Goal: Task Accomplishment & Management: Manage account settings

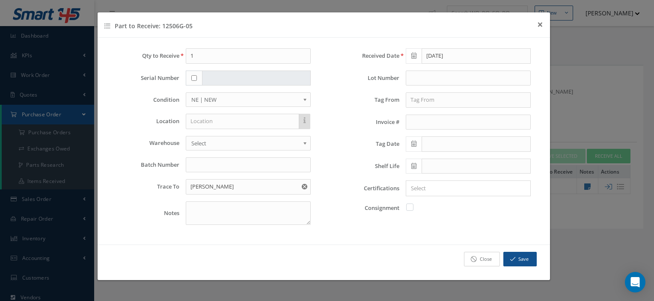
click at [477, 257] on icon at bounding box center [474, 260] width 6 height 6
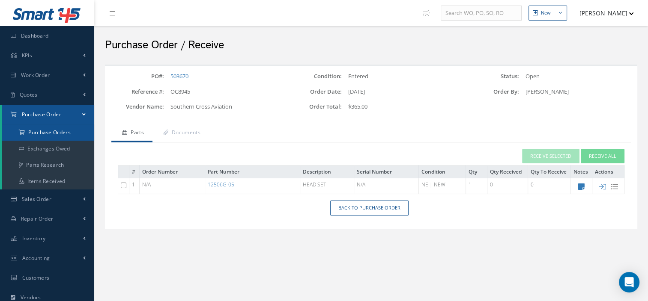
click at [49, 128] on a=1&status_id=2&status_id=3&status_id=5&collapsedFilters"] "Purchase Orders" at bounding box center [48, 133] width 92 height 16
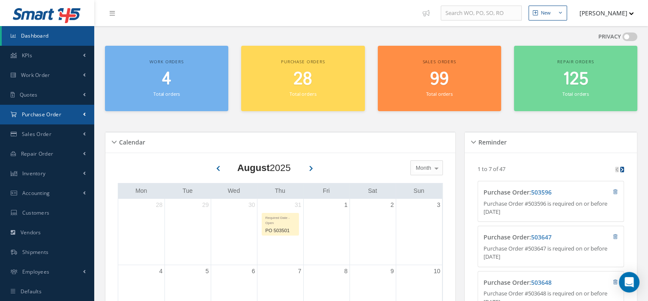
click at [41, 114] on span "Purchase Order" at bounding box center [41, 114] width 39 height 7
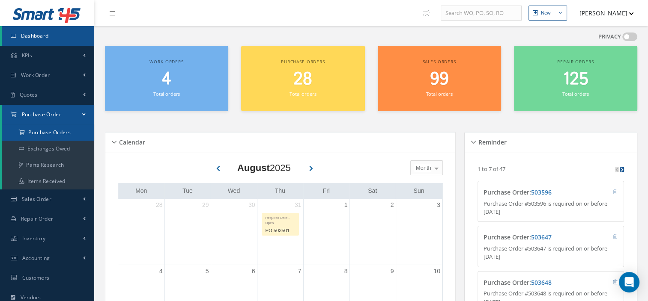
click at [36, 132] on a=1&status_id=2&status_id=3&status_id=5&collapsedFilters"] "Purchase Orders" at bounding box center [48, 133] width 92 height 16
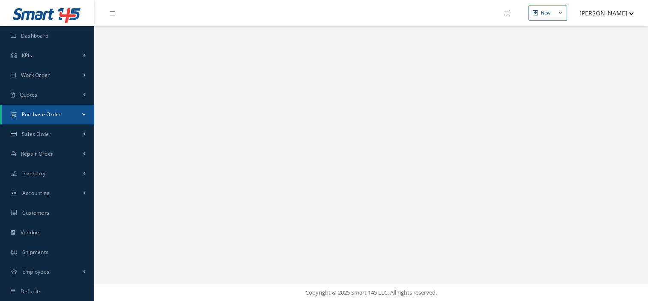
select select "25"
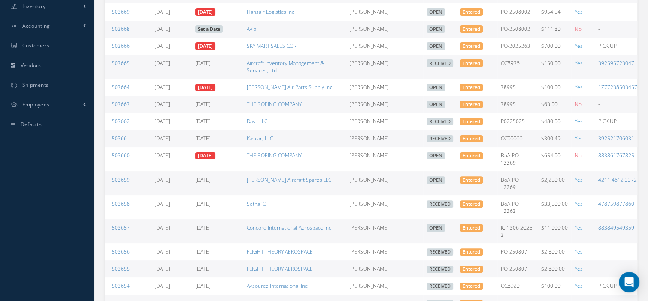
scroll to position [0, 89]
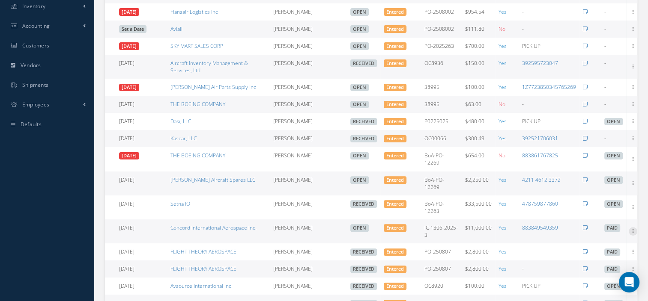
click at [630, 233] on icon at bounding box center [633, 230] width 9 height 7
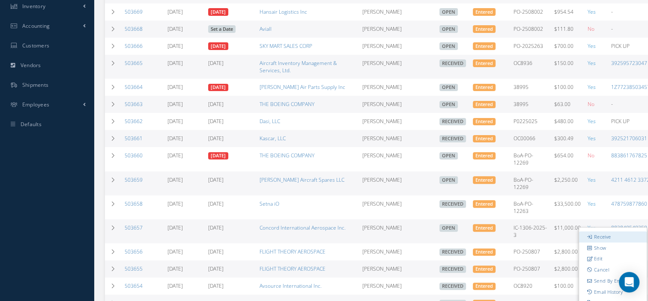
click at [602, 239] on link "Receive" at bounding box center [613, 237] width 68 height 11
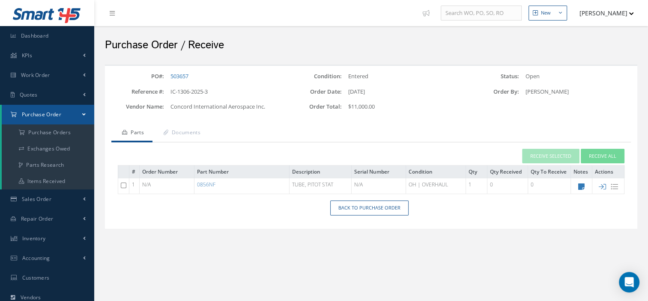
click at [598, 238] on div "PO#: 503657 Condition: Entered Status: Open Reference #: IC-1306-2025-3 Order D…" at bounding box center [370, 152] width 545 height 175
click at [176, 137] on link "Documents" at bounding box center [180, 134] width 57 height 18
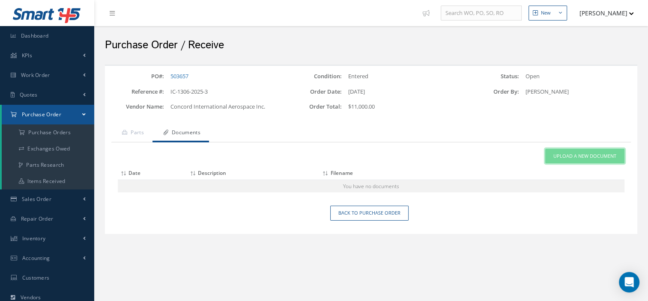
click at [580, 159] on span "Upload a New Document" at bounding box center [584, 156] width 63 height 7
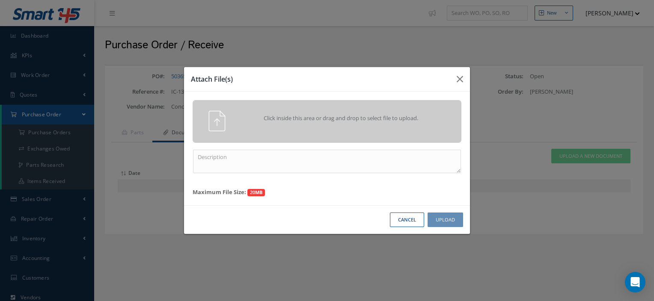
click at [338, 119] on span "Click inside this area or drag and drop to select file to upload." at bounding box center [341, 118] width 194 height 9
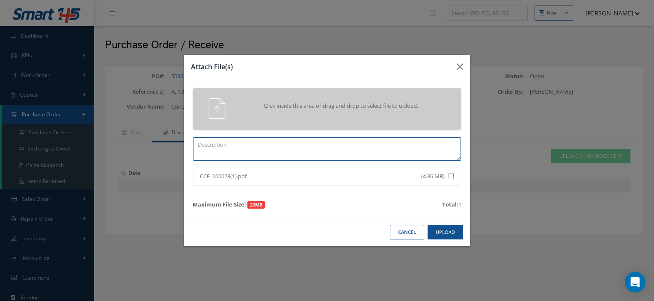
click at [262, 150] on textarea at bounding box center [327, 149] width 268 height 24
type textarea "CERTS"
click at [442, 233] on button "Upload" at bounding box center [446, 232] width 36 height 15
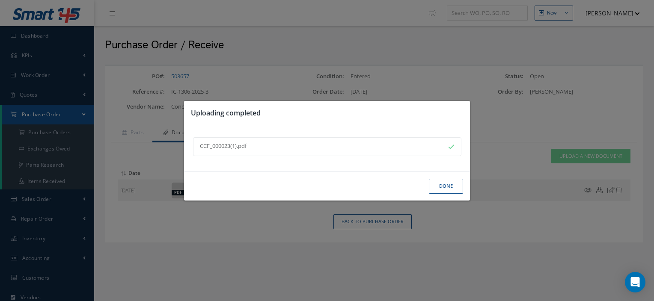
click at [444, 181] on button "Done" at bounding box center [446, 186] width 34 height 15
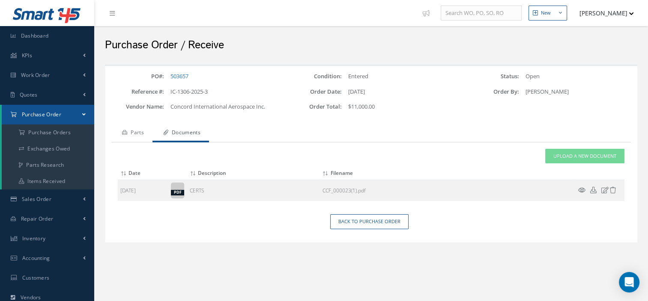
click at [141, 135] on link "Parts" at bounding box center [131, 134] width 41 height 18
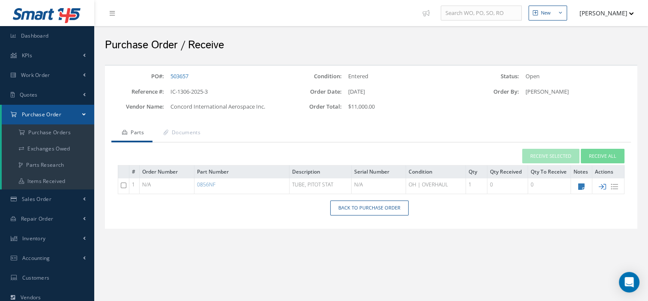
click at [602, 185] on icon at bounding box center [602, 186] width 7 height 7
type input "[DATE]"
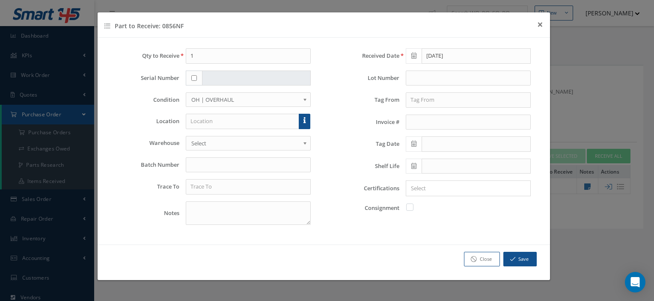
drag, startPoint x: 190, startPoint y: 78, endPoint x: 195, endPoint y: 73, distance: 7.0
click at [195, 73] on div at bounding box center [194, 78] width 17 height 15
click at [194, 77] on input "checkbox" at bounding box center [194, 78] width 6 height 6
checkbox input "true"
type input "200394"
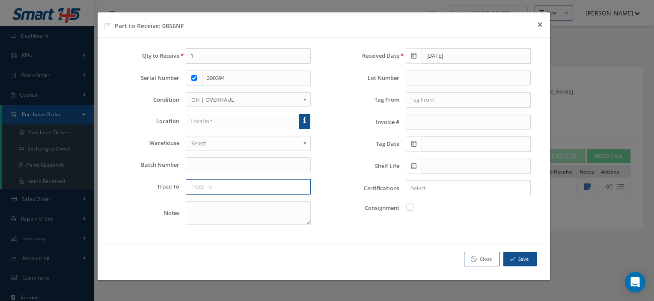
click at [219, 186] on input "text" at bounding box center [248, 186] width 125 height 15
type input "RAMTEK INTL"
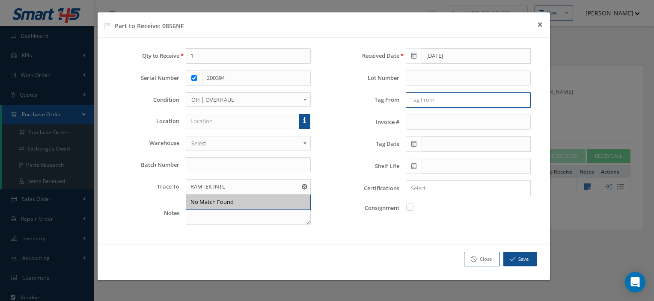
click at [442, 101] on input "text" at bounding box center [468, 99] width 125 height 15
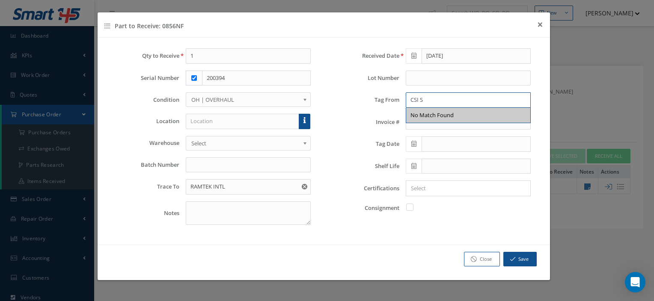
click at [427, 95] on input "CSI S" at bounding box center [468, 99] width 125 height 15
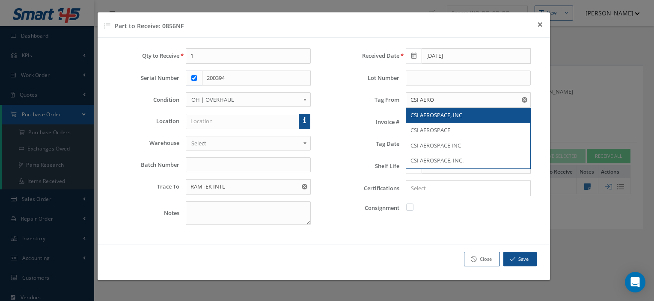
click at [438, 118] on span "CSI AEROSPACE, INC" at bounding box center [437, 115] width 52 height 8
type input "CSI AEROSPACE, INC"
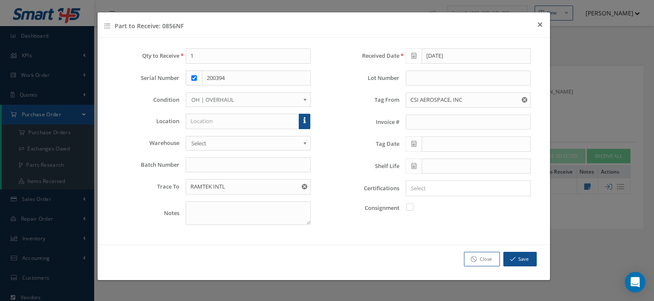
click at [415, 145] on icon at bounding box center [414, 144] width 5 height 6
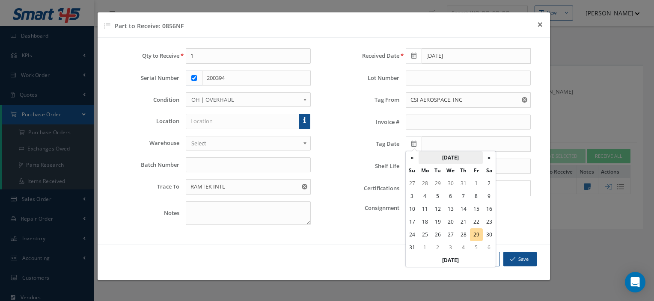
click at [445, 158] on th "August 2025" at bounding box center [451, 158] width 64 height 13
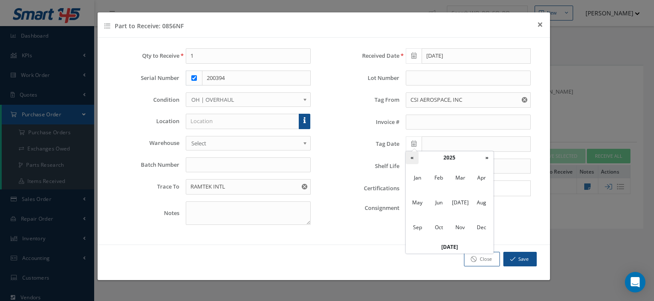
click at [412, 160] on th "«" at bounding box center [412, 158] width 13 height 13
click at [478, 224] on span "Dec" at bounding box center [482, 227] width 20 height 23
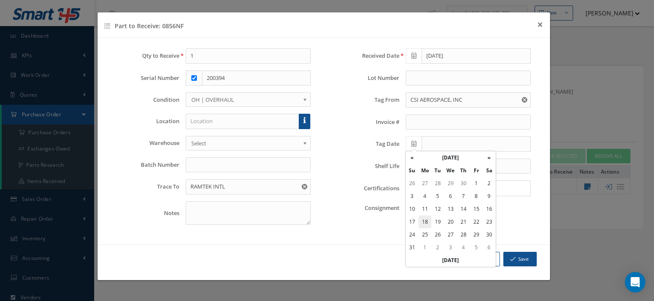
click at [426, 221] on td "18" at bounding box center [425, 222] width 13 height 13
type input "12/18/2023"
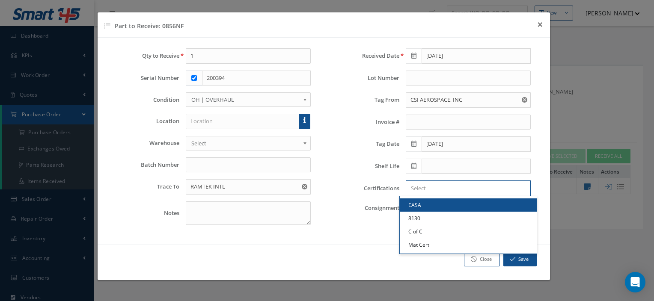
click at [421, 186] on input "Search for option" at bounding box center [466, 188] width 119 height 9
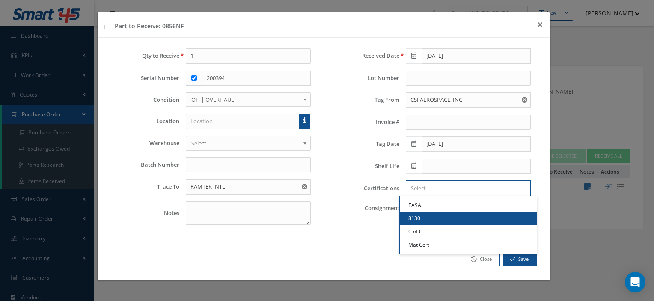
click at [426, 217] on link "8130" at bounding box center [468, 218] width 137 height 13
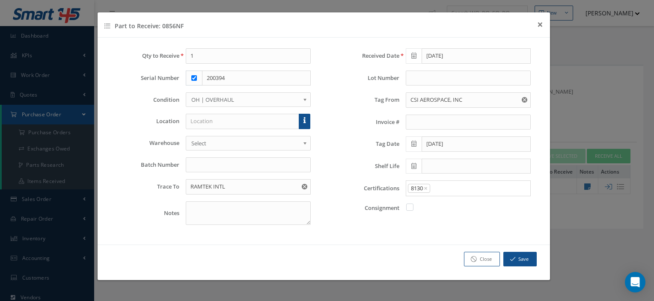
click at [463, 178] on div "Received Date 08/29/2025 Lot Number Tag From CSI AEROSPACE, INC Invoice # Tag D…" at bounding box center [434, 140] width 220 height 184
click at [449, 188] on input "Search for option" at bounding box center [478, 188] width 95 height 9
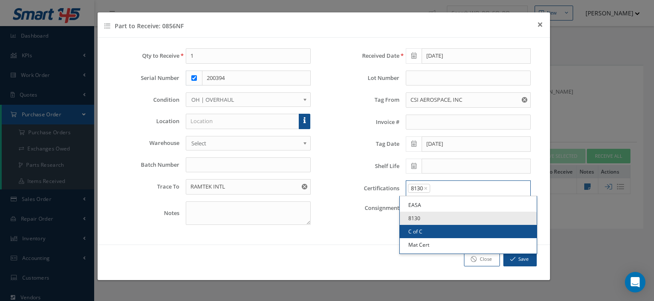
click at [421, 231] on link "C of C" at bounding box center [468, 231] width 137 height 13
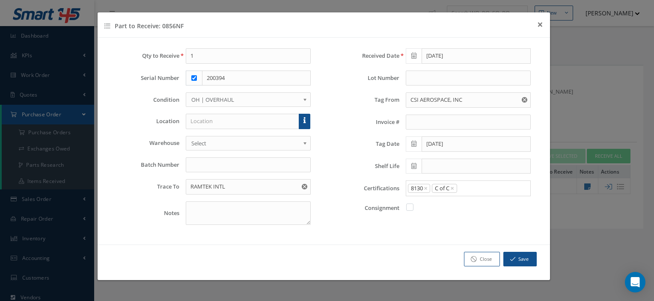
click at [471, 192] on div "8130 × C of C ×" at bounding box center [466, 188] width 120 height 11
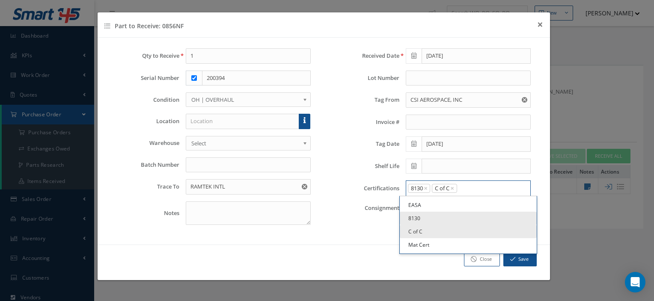
click at [468, 189] on input "Search for option" at bounding box center [492, 188] width 68 height 9
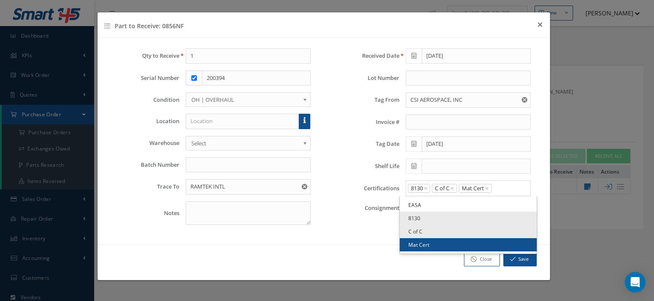
click at [437, 246] on link "Mat Cert" at bounding box center [468, 245] width 137 height 13
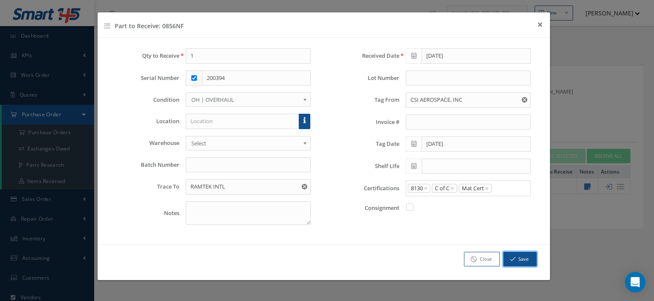
click at [514, 259] on icon "button" at bounding box center [512, 260] width 5 height 6
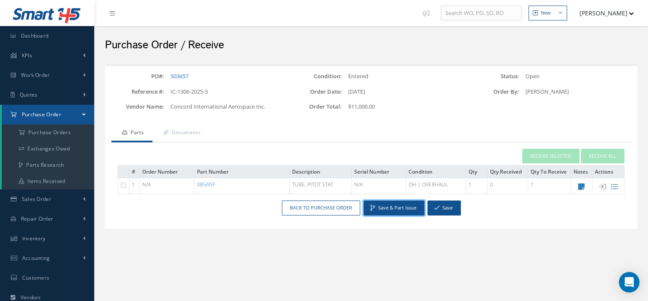
drag, startPoint x: 389, startPoint y: 209, endPoint x: 371, endPoint y: 210, distance: 18.0
click at [367, 209] on button "Save & Part Issue" at bounding box center [394, 208] width 61 height 15
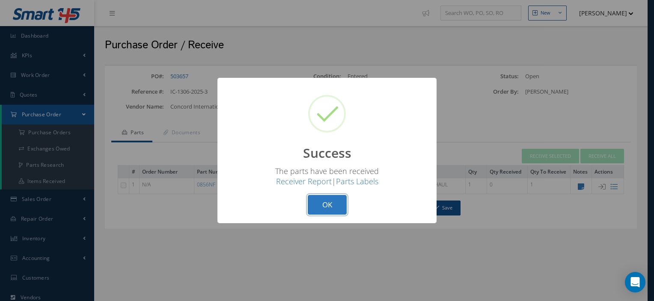
click at [314, 208] on button "OK" at bounding box center [327, 205] width 39 height 20
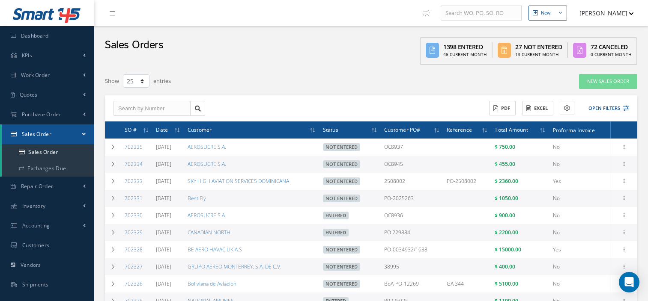
select select "25"
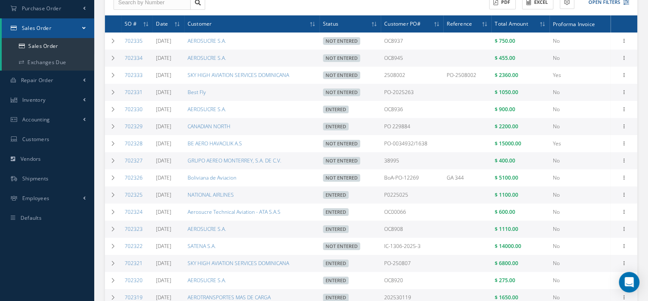
scroll to position [108, 0]
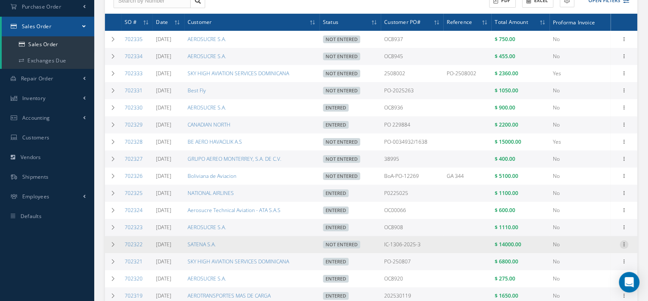
click at [627, 42] on icon at bounding box center [624, 38] width 9 height 7
click at [579, 295] on link "Documents" at bounding box center [585, 294] width 68 height 11
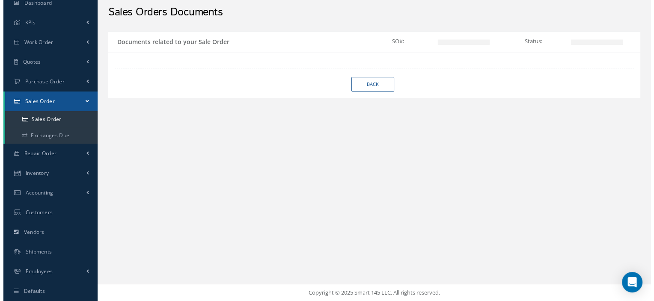
scroll to position [33, 0]
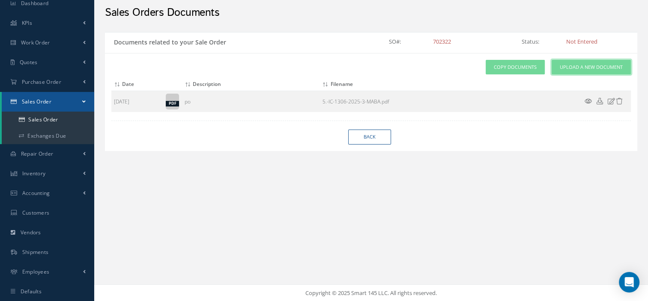
click at [578, 71] on link "Upload a New Document" at bounding box center [591, 67] width 79 height 15
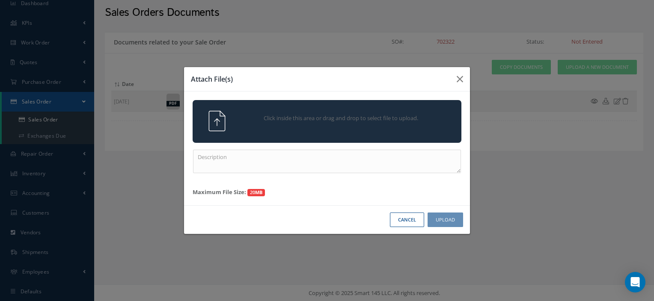
click at [355, 131] on div "Click inside this area or drag and drop to select file to upload." at bounding box center [327, 121] width 282 height 21
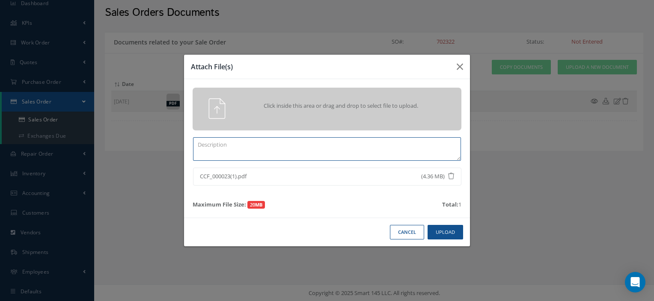
click at [230, 158] on textarea at bounding box center [327, 149] width 268 height 24
click at [440, 233] on button "Upload" at bounding box center [446, 232] width 36 height 15
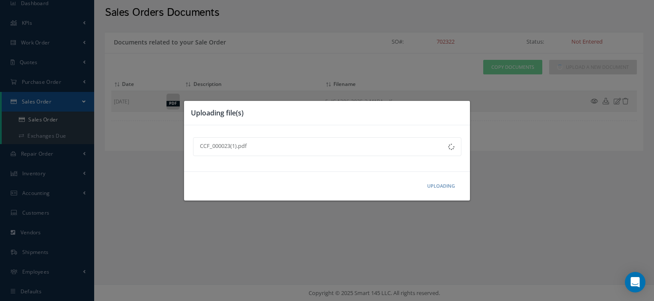
drag, startPoint x: 440, startPoint y: 188, endPoint x: 401, endPoint y: 180, distance: 39.7
click at [0, 0] on div "Uploading" at bounding box center [0, 0] width 0 height 0
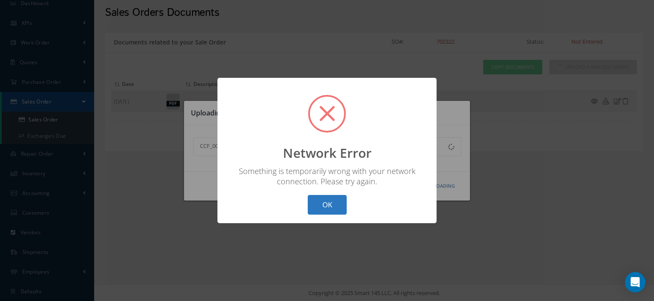
click at [320, 212] on button "OK" at bounding box center [327, 205] width 39 height 20
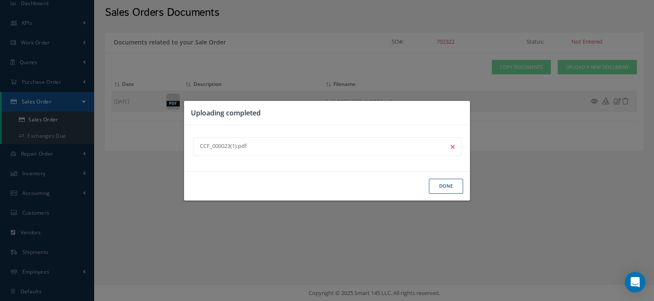
click at [452, 147] on icon at bounding box center [453, 147] width 4 height 6
click at [443, 190] on button "Done" at bounding box center [446, 186] width 34 height 15
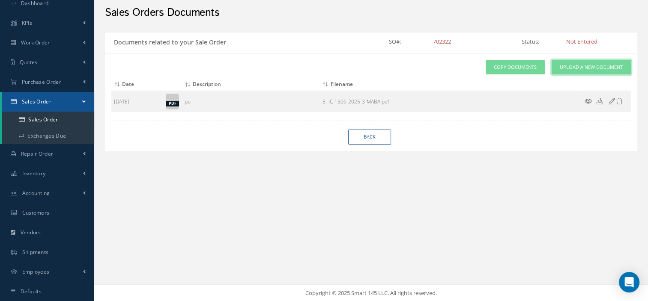
click at [571, 64] on span "Upload a New Document" at bounding box center [591, 67] width 63 height 7
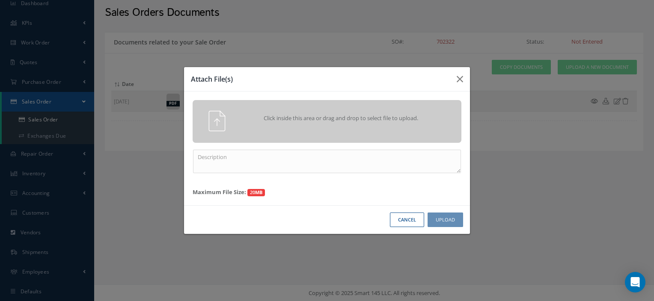
click at [377, 131] on div "Click inside this area or drag and drop to select file to upload." at bounding box center [327, 121] width 282 height 21
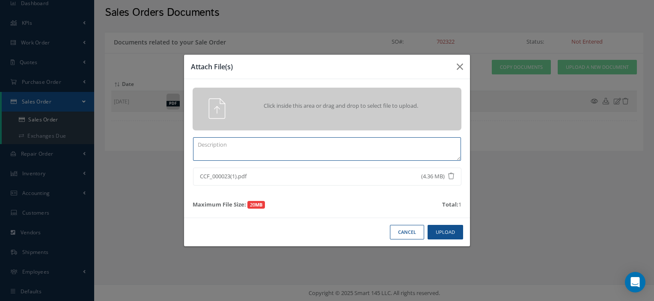
click at [263, 149] on textarea at bounding box center [327, 149] width 268 height 24
type textarea "CERTS"
click at [435, 235] on button "Upload" at bounding box center [446, 232] width 36 height 15
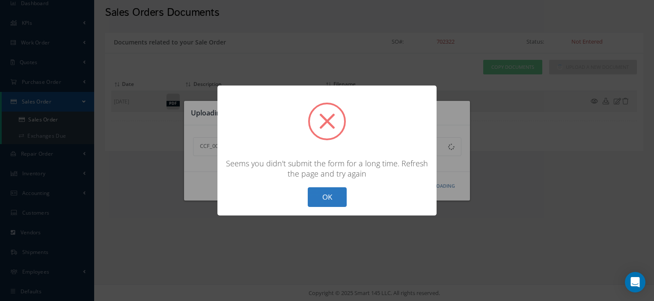
click at [336, 195] on button "OK" at bounding box center [327, 198] width 39 height 20
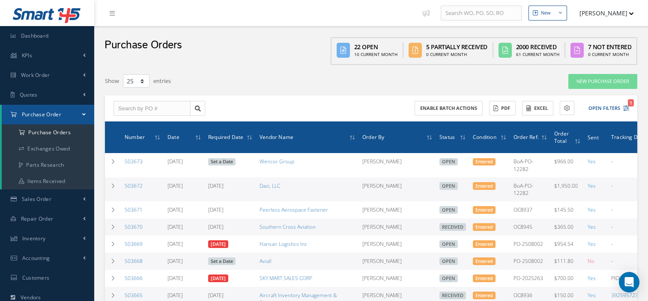
select select "25"
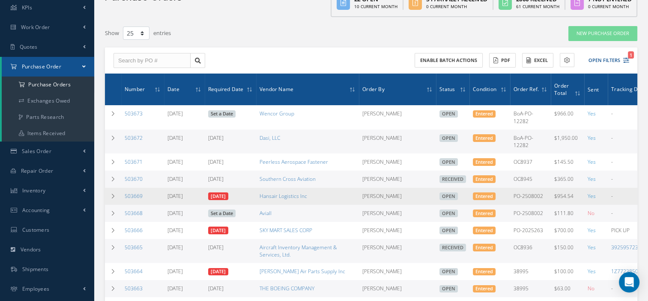
scroll to position [46, 0]
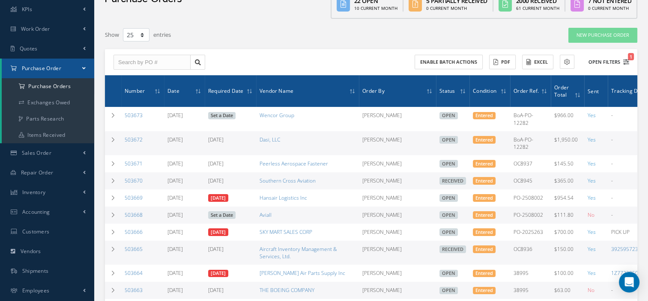
click at [603, 65] on button "Open Filters 1" at bounding box center [605, 62] width 48 height 14
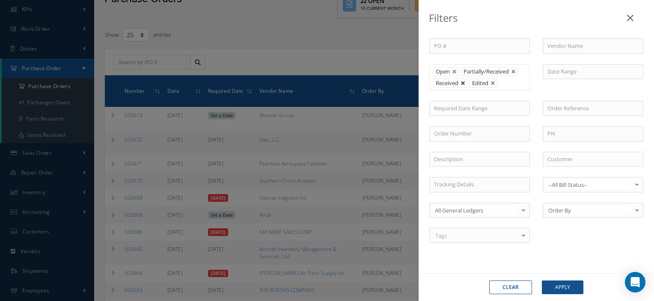
click at [462, 83] on link at bounding box center [463, 83] width 5 height 5
click at [559, 282] on button "Apply" at bounding box center [563, 288] width 42 height 14
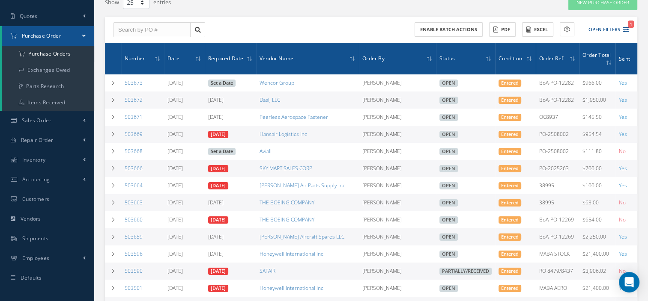
scroll to position [0, 120]
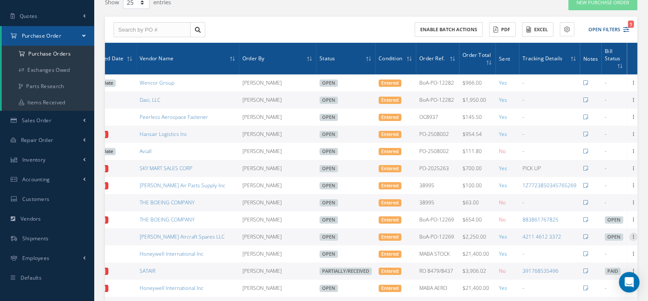
click at [631, 238] on icon at bounding box center [633, 236] width 9 height 7
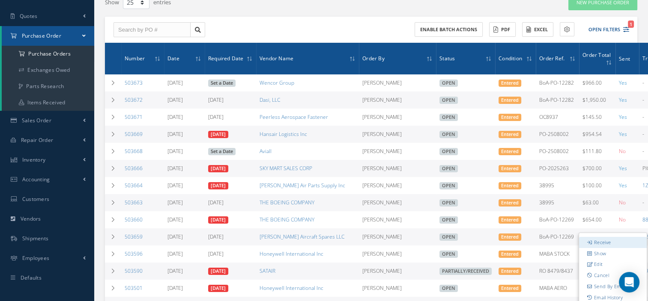
click at [597, 245] on link "Receive" at bounding box center [613, 242] width 68 height 11
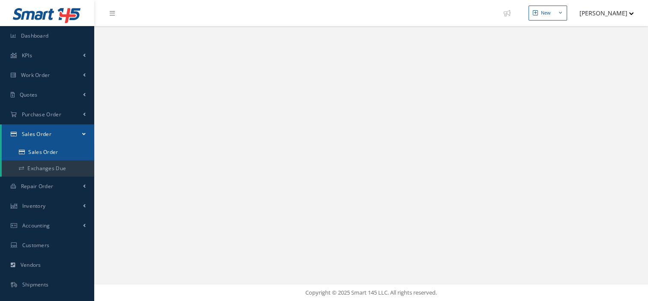
click at [34, 152] on link "Sales Order" at bounding box center [48, 152] width 92 height 16
select select "25"
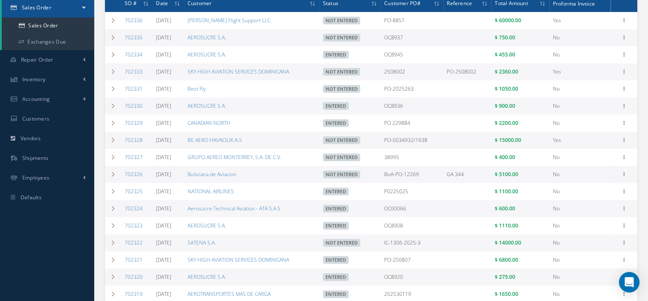
scroll to position [128, 0]
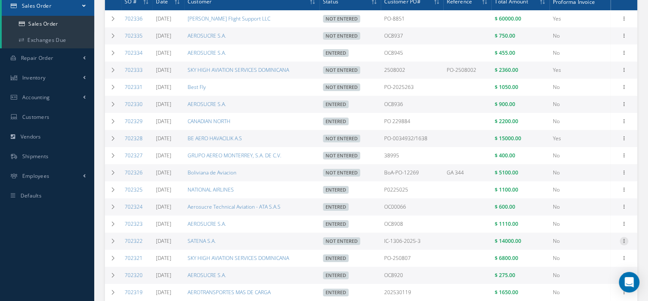
click at [623, 21] on icon at bounding box center [624, 18] width 9 height 7
click at [579, 289] on link "Documents" at bounding box center [585, 291] width 68 height 11
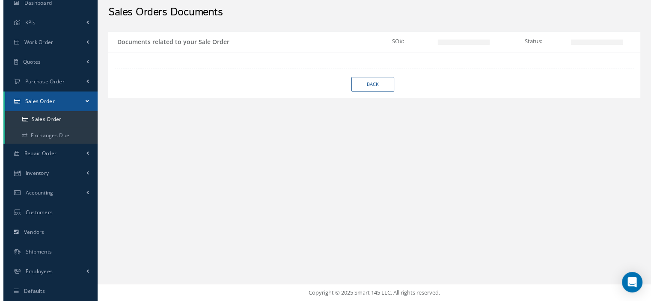
scroll to position [33, 0]
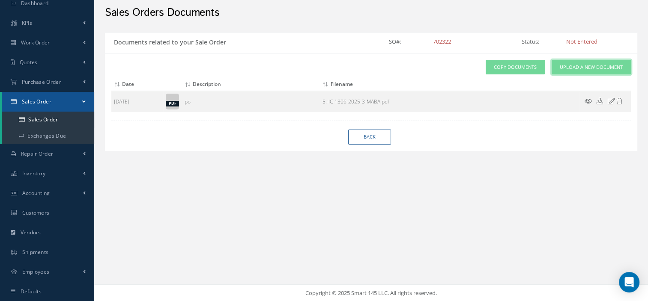
click at [558, 65] on link "Upload a New Document" at bounding box center [591, 67] width 79 height 15
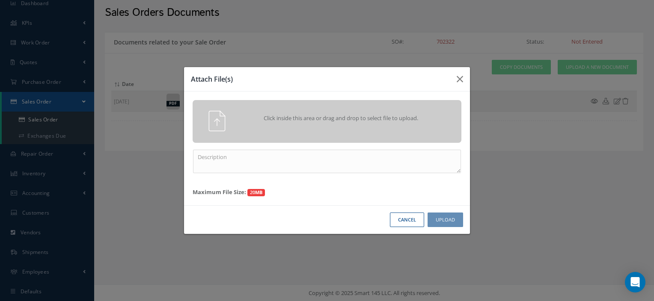
click at [364, 123] on div "Click inside this area or drag and drop to select file to upload." at bounding box center [339, 119] width 212 height 17
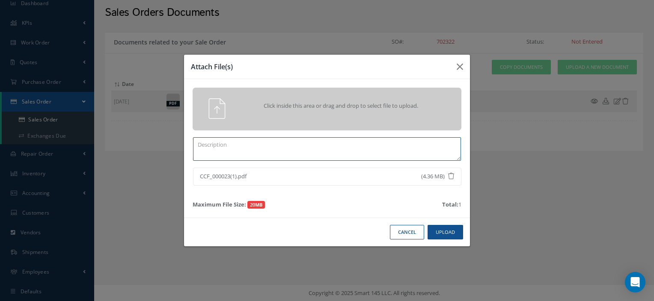
click at [260, 149] on textarea at bounding box center [327, 149] width 268 height 24
type textarea "CERTS"
click at [451, 230] on button "Upload" at bounding box center [446, 232] width 36 height 15
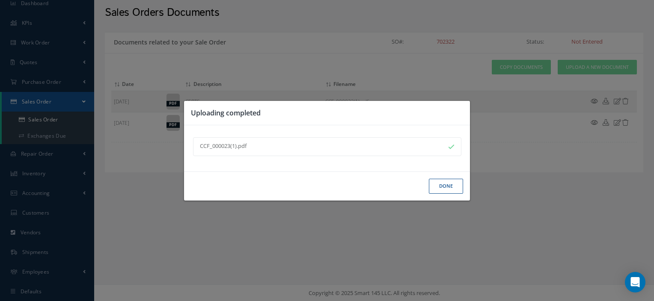
click at [442, 186] on button "Done" at bounding box center [446, 186] width 34 height 15
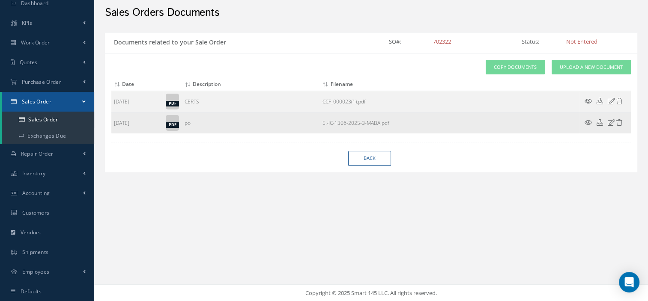
click at [588, 119] on icon at bounding box center [588, 122] width 7 height 6
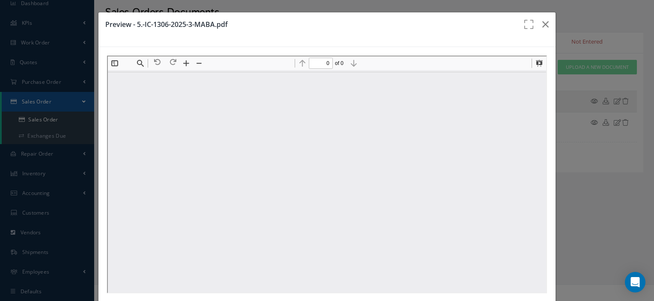
scroll to position [42, 0]
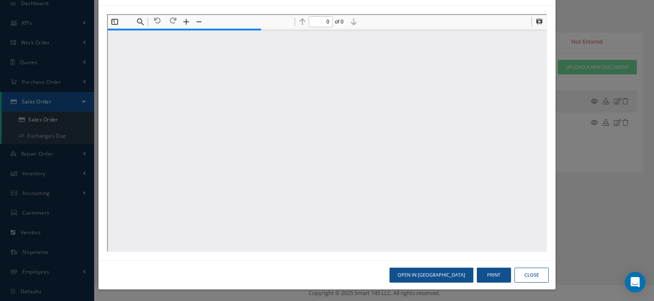
type input "1"
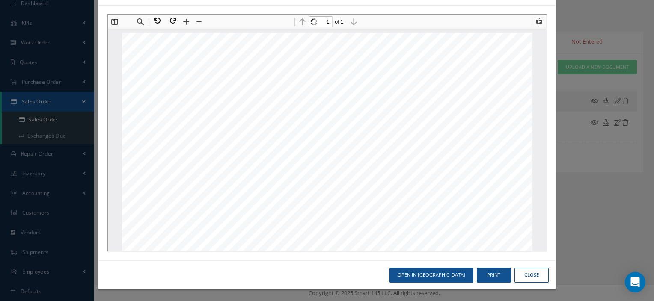
scroll to position [4, 0]
click at [485, 274] on button "Print" at bounding box center [494, 275] width 34 height 15
click at [526, 274] on button "Close" at bounding box center [532, 275] width 34 height 15
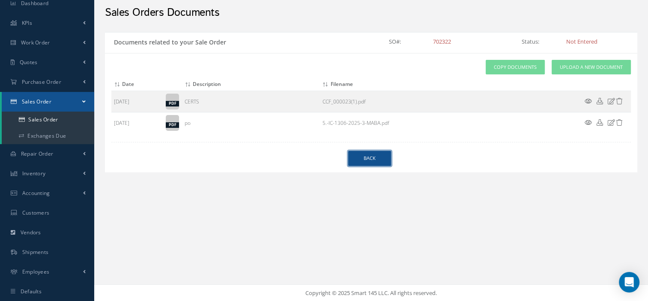
click at [358, 161] on link "Back" at bounding box center [369, 158] width 43 height 15
select select "25"
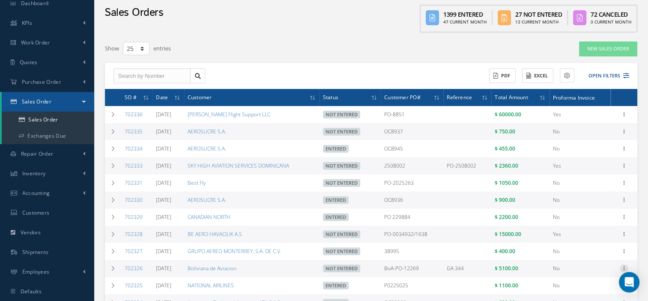
click at [622, 117] on icon at bounding box center [624, 113] width 9 height 7
click at [565, 75] on icon at bounding box center [567, 76] width 6 height 6
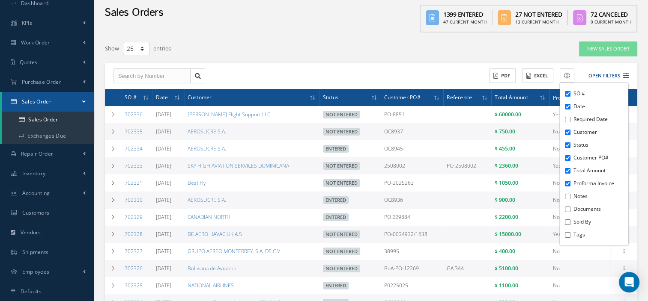
click at [568, 209] on input "Documents" at bounding box center [568, 210] width 6 height 6
checkbox input "true"
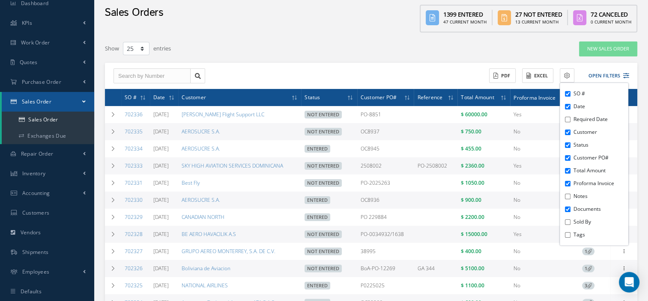
click at [442, 51] on div "New Sales Order" at bounding box center [530, 48] width 227 height 15
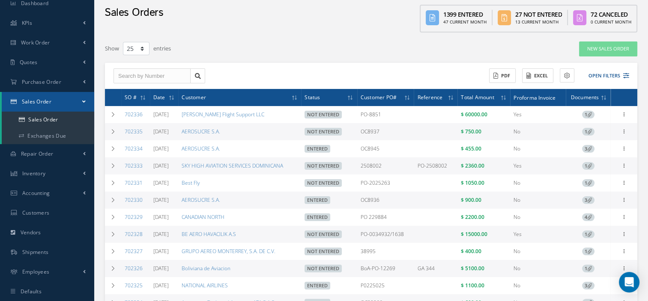
click at [587, 272] on span "1" at bounding box center [588, 269] width 12 height 8
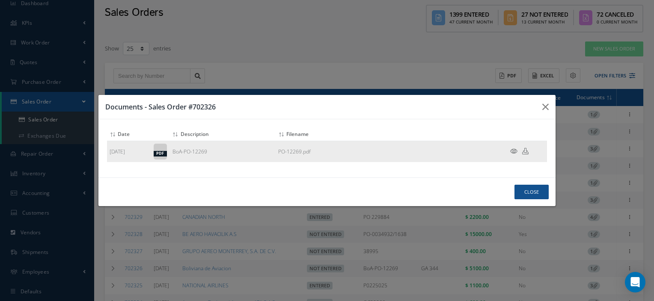
click at [514, 151] on icon at bounding box center [513, 151] width 7 height 6
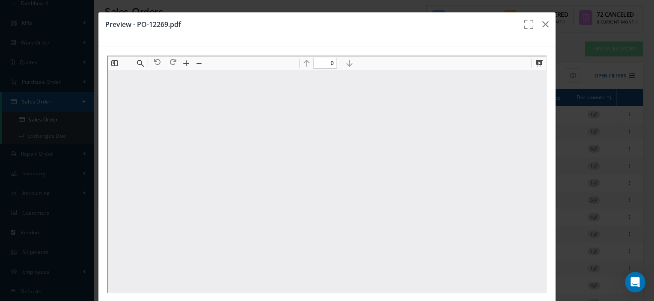
type input "1"
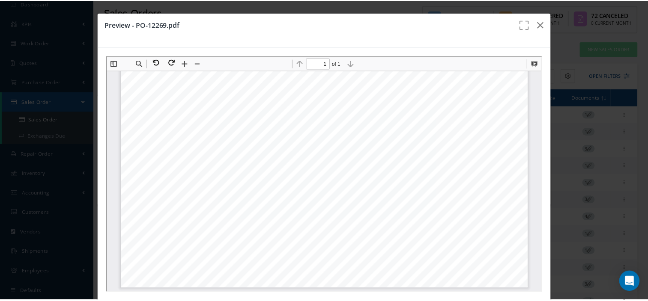
scroll to position [42, 0]
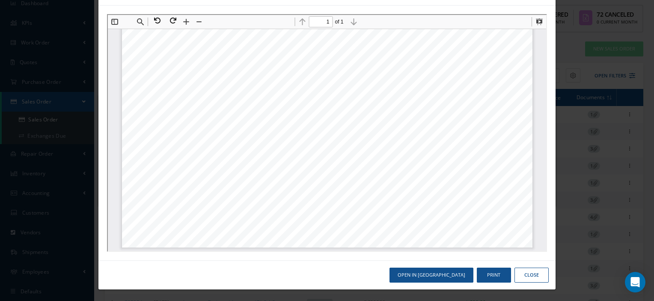
click at [486, 282] on div "Open in New Tab Print Close" at bounding box center [326, 275] width 457 height 29
click at [484, 273] on button "Print" at bounding box center [494, 275] width 34 height 15
click at [520, 272] on button "Close" at bounding box center [532, 275] width 34 height 15
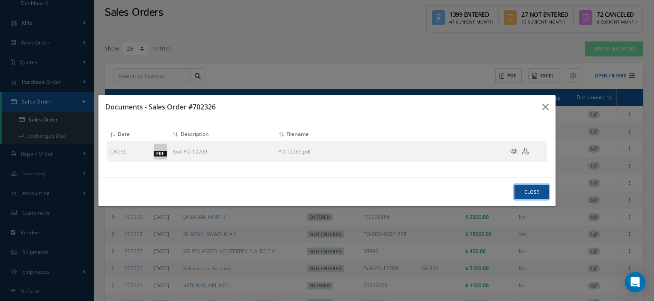
click at [533, 193] on button "Close" at bounding box center [532, 192] width 34 height 15
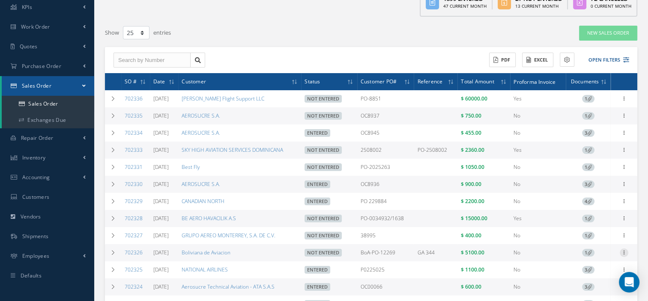
scroll to position [49, 0]
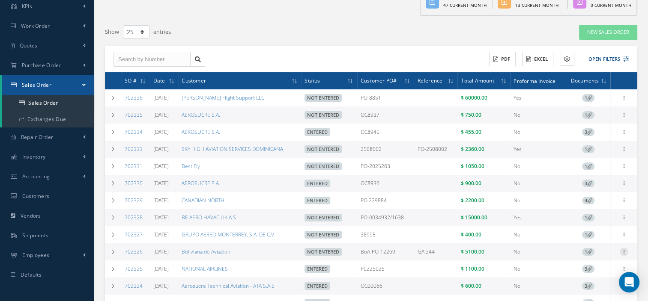
click at [626, 101] on icon at bounding box center [624, 97] width 9 height 7
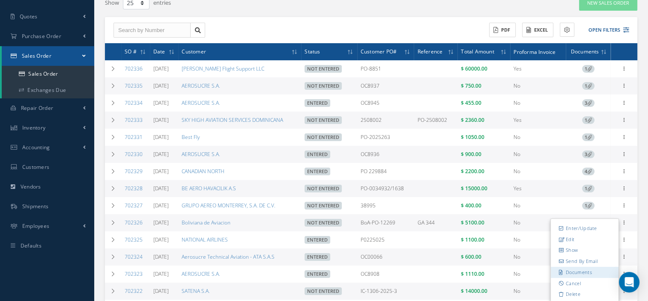
click at [594, 275] on link "Documents" at bounding box center [585, 272] width 68 height 11
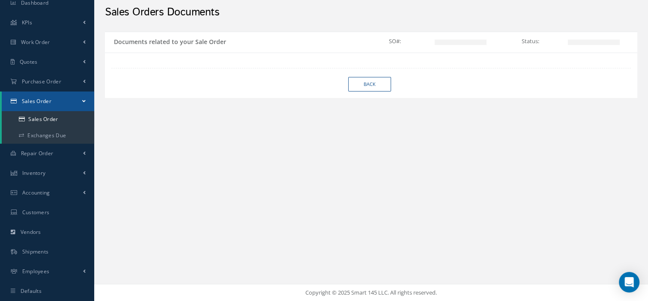
scroll to position [33, 0]
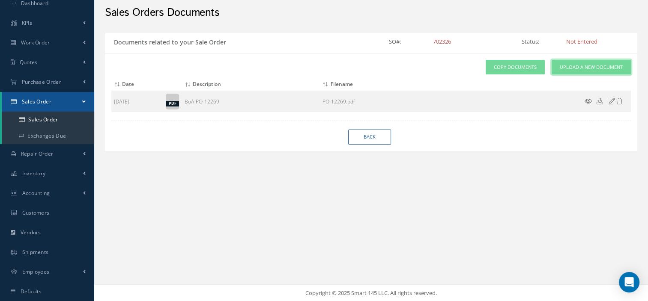
click at [579, 62] on link "Upload a New Document" at bounding box center [591, 67] width 79 height 15
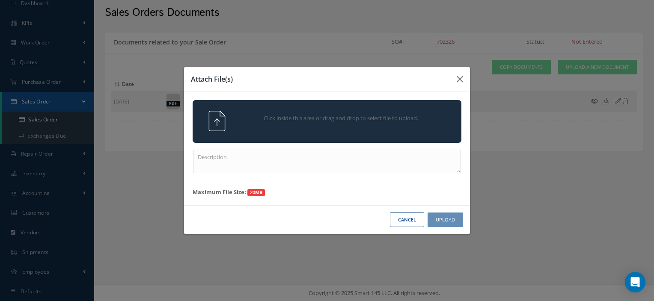
click at [365, 113] on div "Click inside this area or drag and drop to select file to upload." at bounding box center [339, 119] width 212 height 17
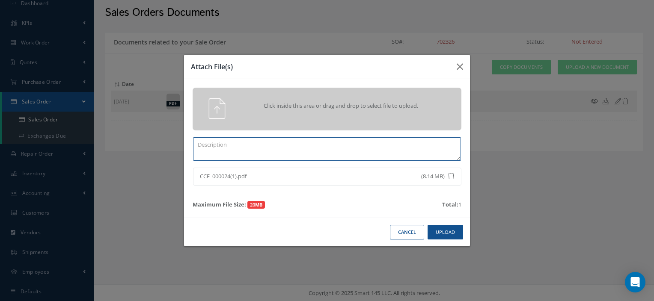
click at [245, 156] on textarea at bounding box center [327, 149] width 268 height 24
type textarea "CERTS 42FLW720"
click at [442, 232] on button "Upload" at bounding box center [446, 232] width 36 height 15
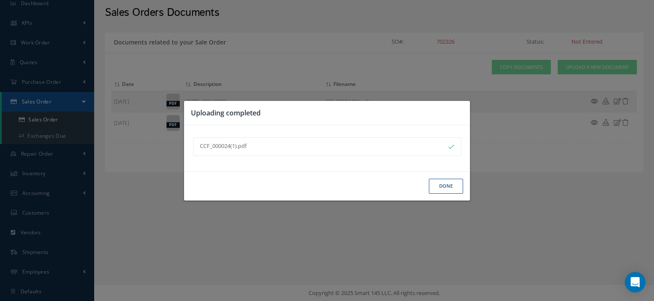
click at [438, 192] on button "Done" at bounding box center [446, 186] width 34 height 15
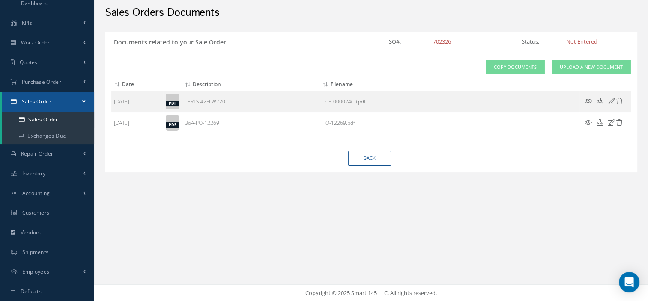
click at [438, 192] on div "Documents related to your Sale Order SO#: 702326 Status: Not Entered Attach Fil…" at bounding box center [371, 114] width 541 height 173
click at [371, 162] on link "Back" at bounding box center [369, 158] width 43 height 15
select select "25"
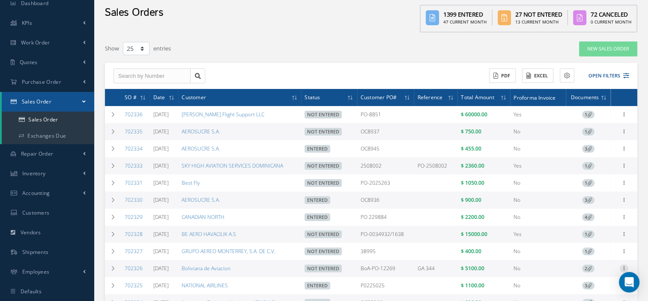
click at [623, 117] on icon at bounding box center [624, 113] width 9 height 7
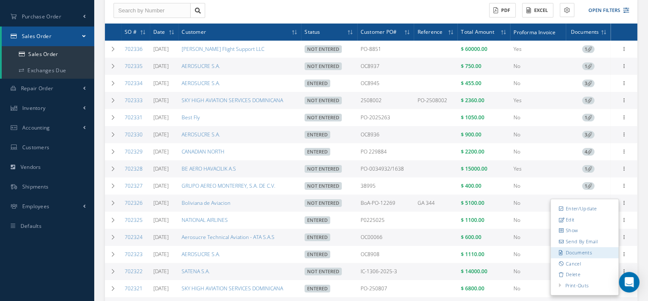
click at [579, 254] on link "Documents" at bounding box center [585, 253] width 68 height 11
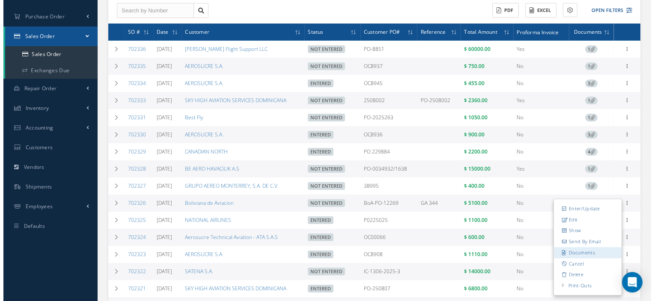
scroll to position [33, 0]
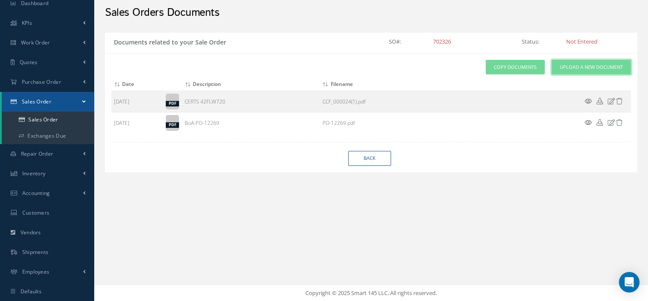
click at [600, 62] on link "Upload a New Document" at bounding box center [591, 67] width 79 height 15
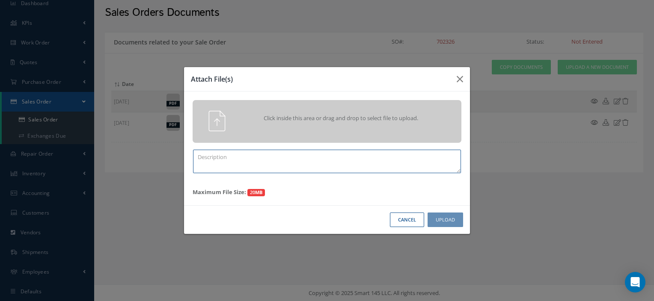
click at [279, 155] on textarea at bounding box center [327, 162] width 268 height 24
paste textarea "BACB30NN4K12"
type textarea "CERTS BACB30NN4K12"
click at [306, 128] on div "Click inside this area or drag and drop to select file to upload." at bounding box center [327, 121] width 282 height 21
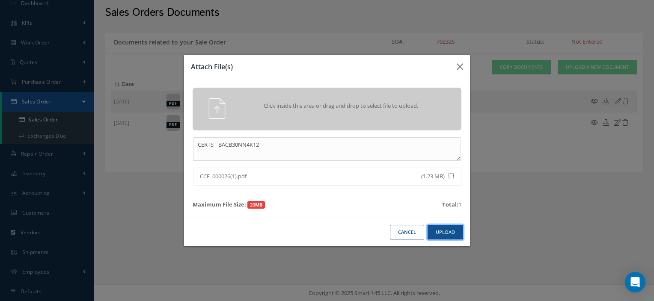
click at [439, 233] on button "Upload" at bounding box center [446, 232] width 36 height 15
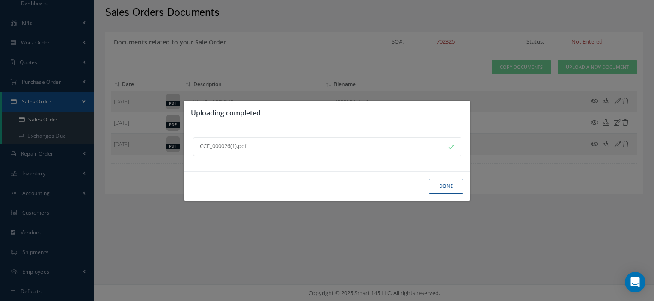
click at [440, 189] on button "Done" at bounding box center [446, 186] width 34 height 15
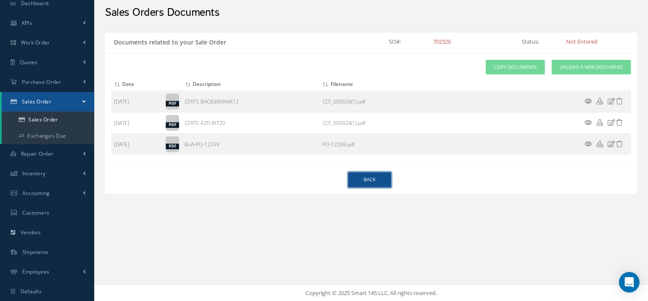
click at [359, 183] on link "Back" at bounding box center [369, 180] width 43 height 15
select select "25"
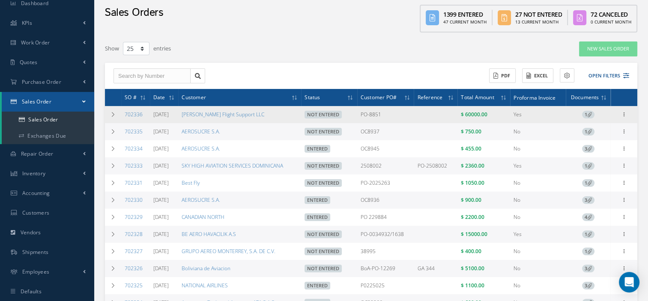
click at [586, 113] on span "1" at bounding box center [588, 115] width 12 height 8
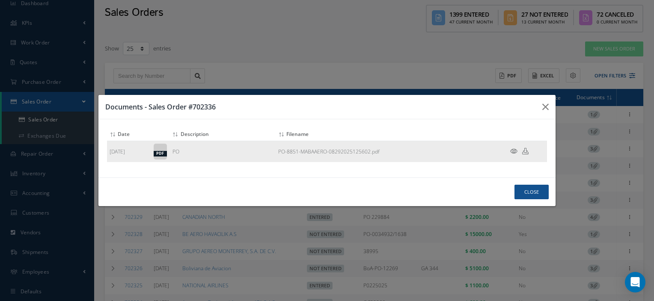
click at [516, 151] on icon at bounding box center [513, 151] width 7 height 6
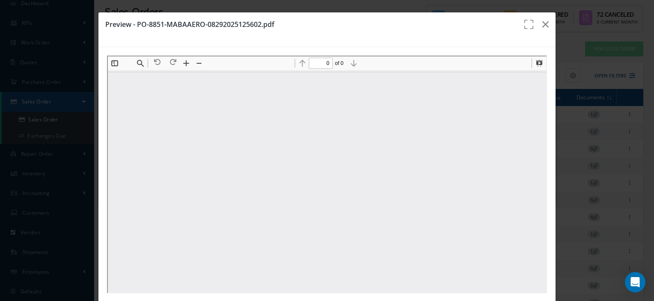
type input "1"
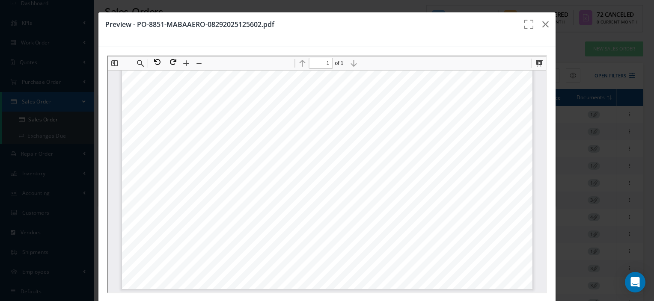
scroll to position [42, 0]
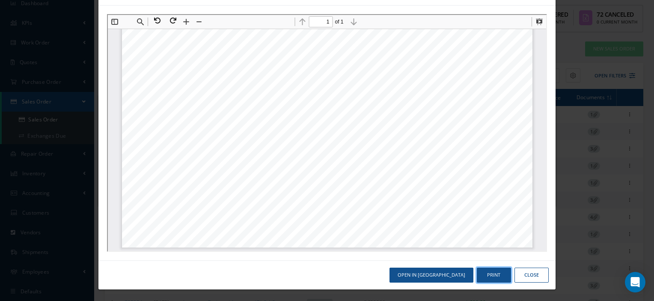
click at [492, 274] on button "Print" at bounding box center [494, 275] width 34 height 15
click at [527, 275] on button "Close" at bounding box center [532, 275] width 34 height 15
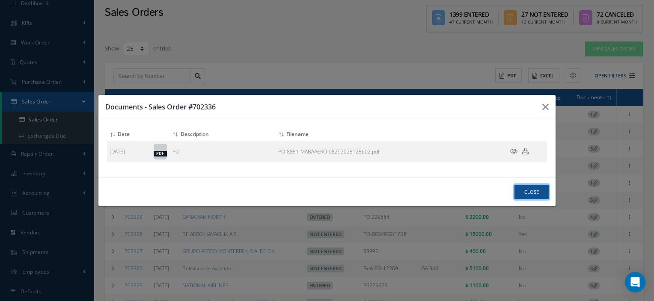
click at [521, 188] on button "Close" at bounding box center [532, 192] width 34 height 15
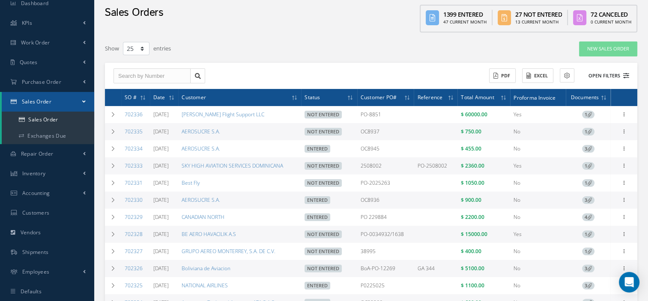
click at [615, 69] on button "Open Filters" at bounding box center [605, 76] width 48 height 14
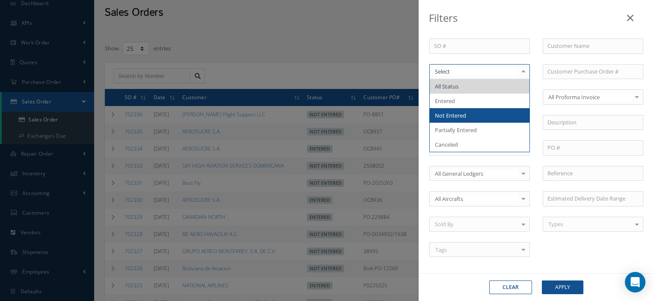
click at [462, 112] on span "Not Entered" at bounding box center [450, 116] width 31 height 8
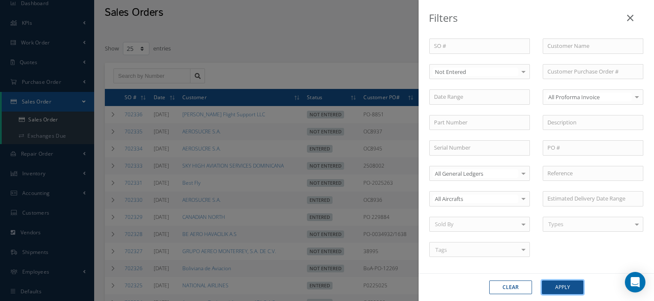
click at [553, 284] on button "Apply" at bounding box center [563, 288] width 42 height 14
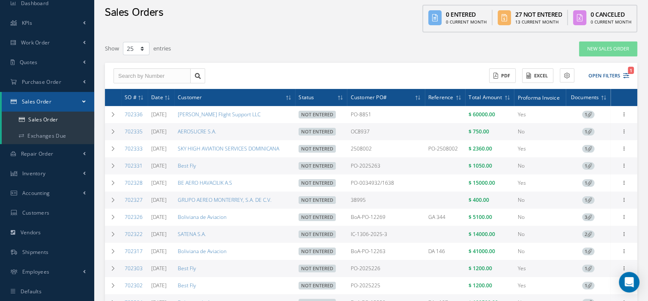
click at [588, 132] on icon at bounding box center [589, 131] width 5 height 5
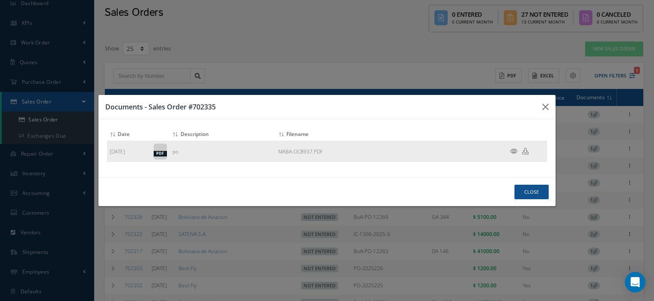
click at [514, 150] on icon at bounding box center [513, 151] width 7 height 6
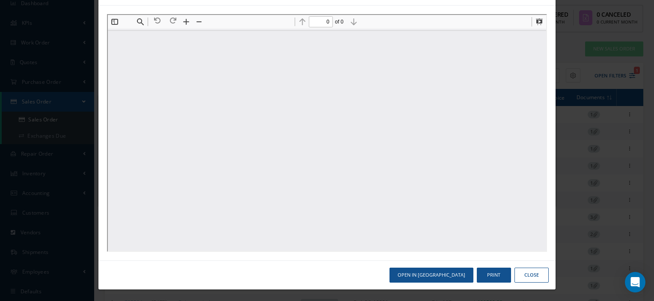
type input "1"
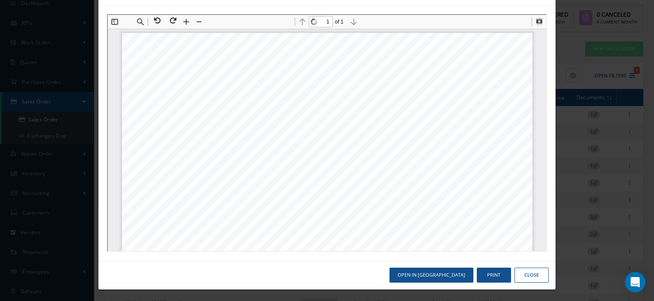
scroll to position [4, 0]
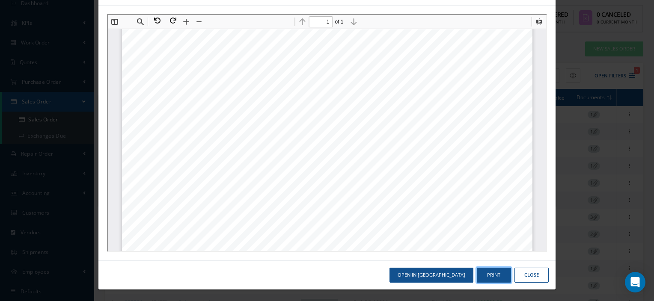
click at [491, 276] on button "Print" at bounding box center [494, 275] width 34 height 15
click at [524, 274] on button "Close" at bounding box center [532, 275] width 34 height 15
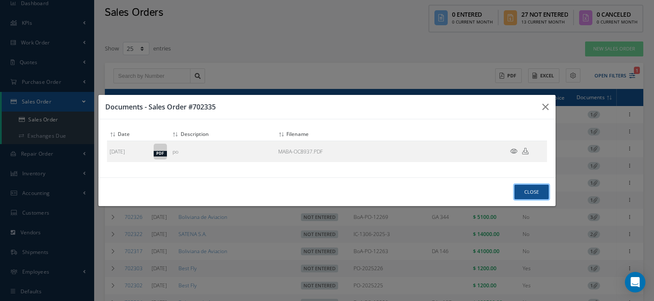
click at [528, 191] on button "Close" at bounding box center [532, 192] width 34 height 15
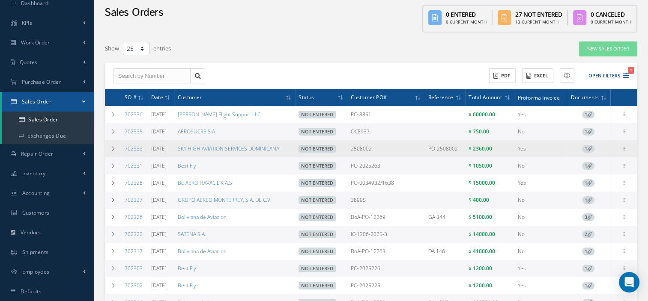
click at [583, 148] on span "1" at bounding box center [588, 149] width 12 height 8
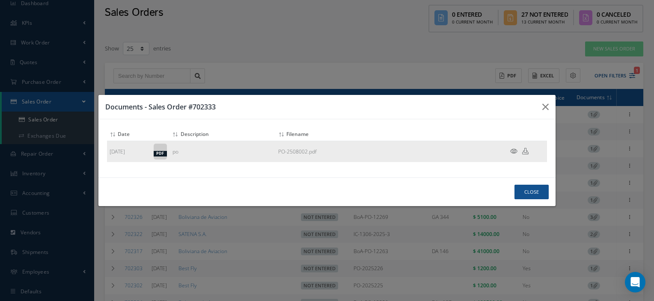
click at [514, 150] on icon at bounding box center [513, 151] width 7 height 6
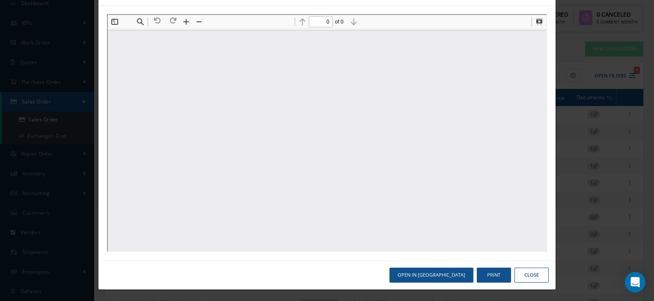
scroll to position [0, 0]
type input "1"
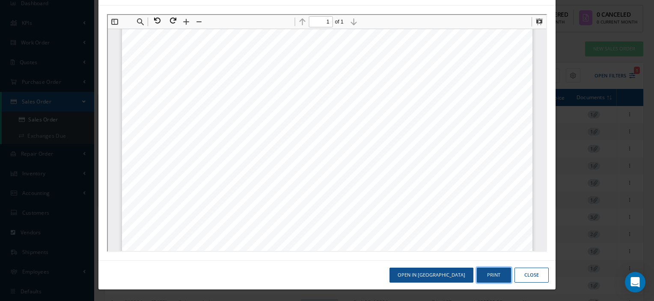
click at [484, 272] on button "Print" at bounding box center [494, 275] width 34 height 15
click at [525, 273] on button "Close" at bounding box center [532, 275] width 34 height 15
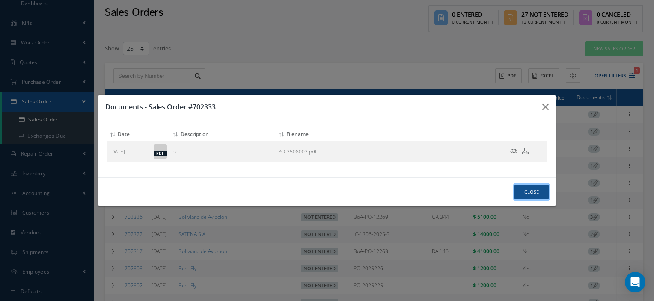
click at [535, 188] on button "Close" at bounding box center [532, 192] width 34 height 15
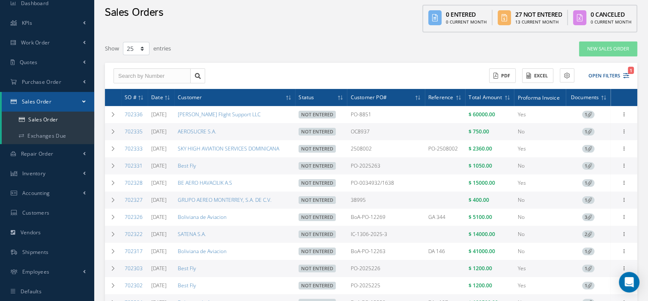
click at [588, 167] on icon at bounding box center [589, 166] width 5 height 5
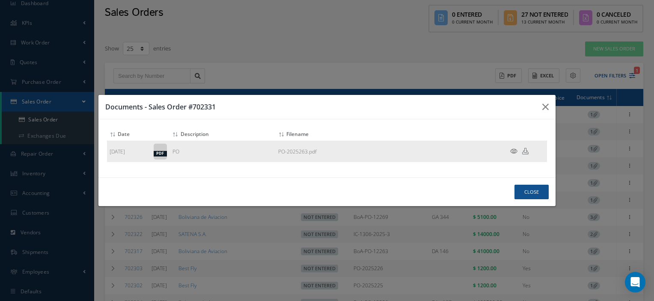
click at [513, 150] on icon at bounding box center [513, 151] width 7 height 6
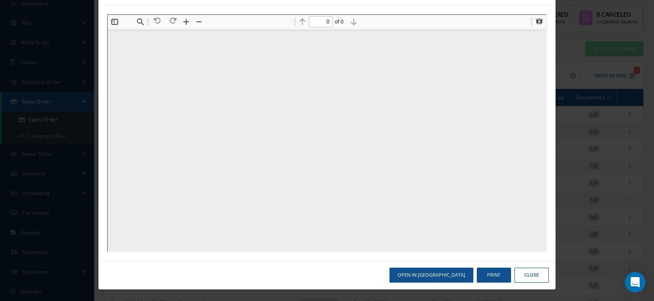
scroll to position [0, 0]
type input "1"
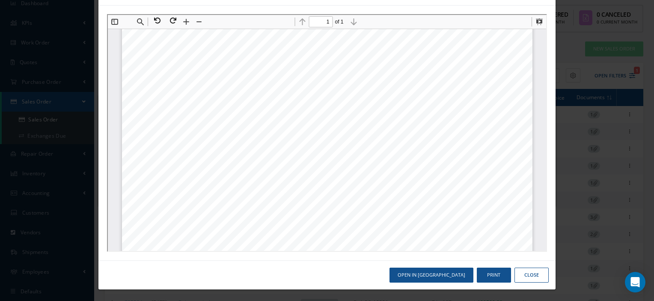
scroll to position [83, 0]
click at [481, 277] on button "Print" at bounding box center [494, 275] width 34 height 15
click at [531, 272] on button "Close" at bounding box center [532, 275] width 34 height 15
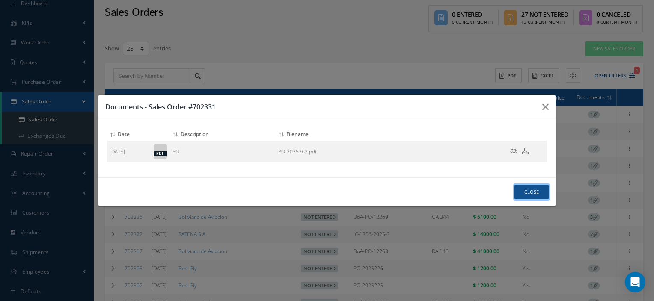
click at [529, 190] on button "Close" at bounding box center [532, 192] width 34 height 15
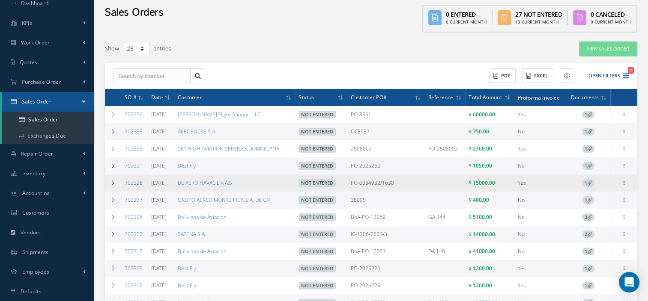
click at [585, 185] on span "1" at bounding box center [588, 183] width 12 height 8
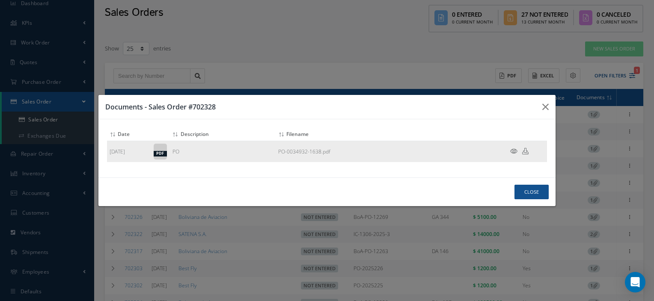
click at [512, 148] on icon at bounding box center [513, 151] width 7 height 6
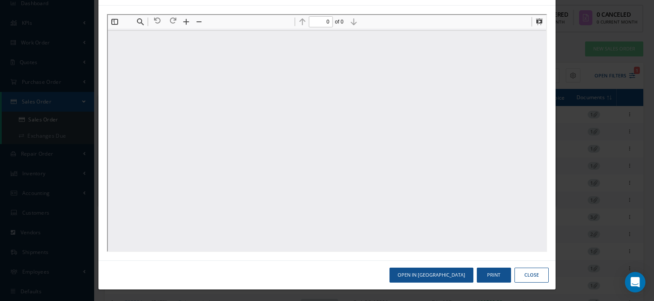
scroll to position [0, 0]
type input "1"
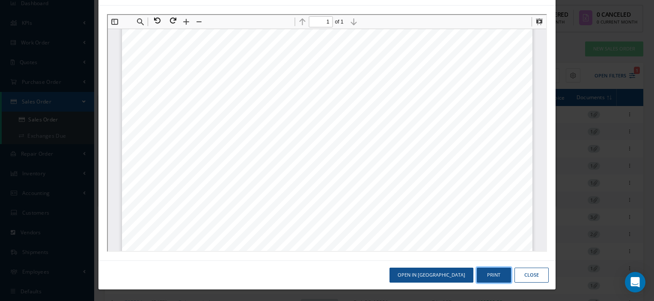
click at [488, 275] on button "Print" at bounding box center [494, 275] width 34 height 15
click at [0, 0] on div "Preview - PO-0034932-1638.pdf Open in New Tab Print Close" at bounding box center [0, 0] width 0 height 0
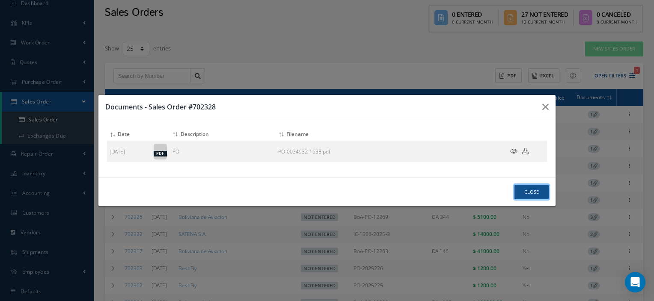
click at [525, 188] on button "Close" at bounding box center [532, 192] width 34 height 15
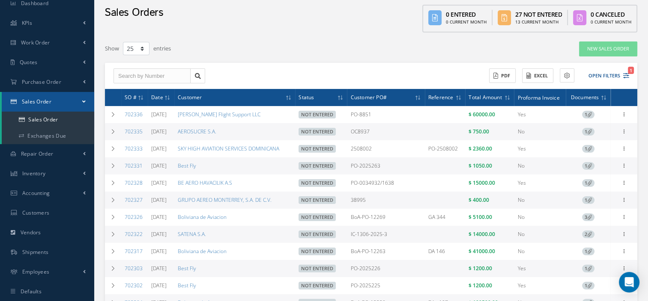
click at [587, 202] on span "1" at bounding box center [588, 201] width 12 height 8
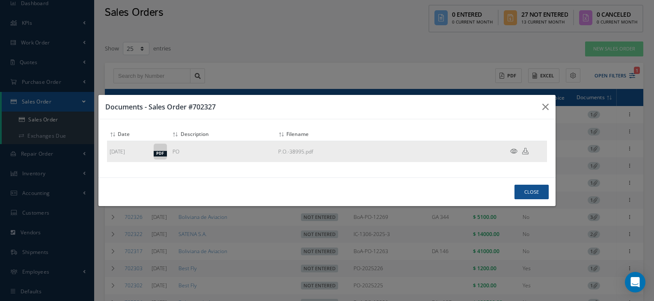
click at [513, 148] on icon at bounding box center [513, 151] width 7 height 6
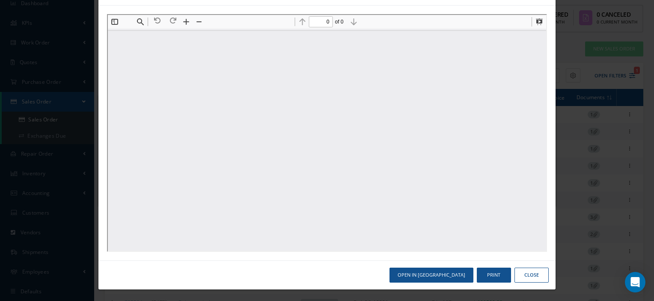
scroll to position [0, 0]
type input "1"
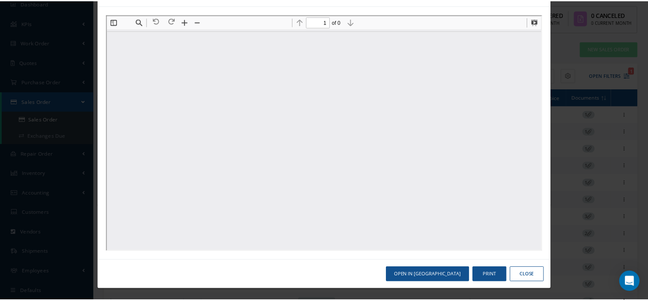
scroll to position [4, 0]
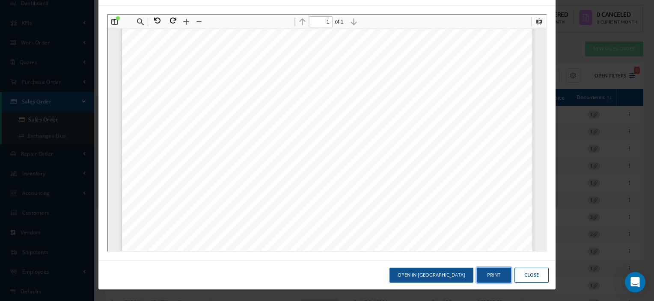
click at [483, 275] on button "Print" at bounding box center [494, 275] width 34 height 15
click at [526, 277] on button "Close" at bounding box center [532, 275] width 34 height 15
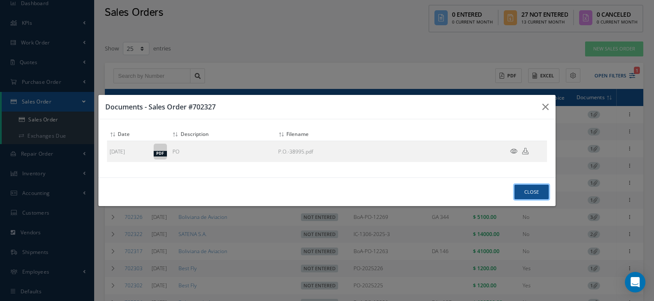
click at [529, 193] on button "Close" at bounding box center [532, 192] width 34 height 15
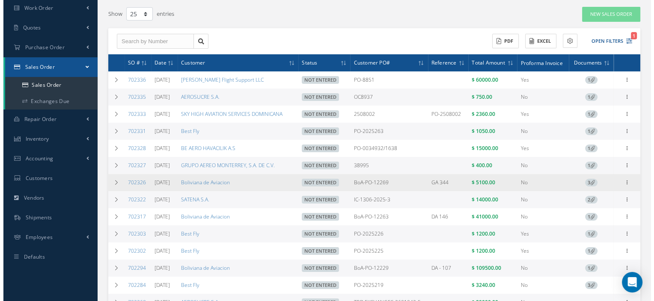
scroll to position [71, 0]
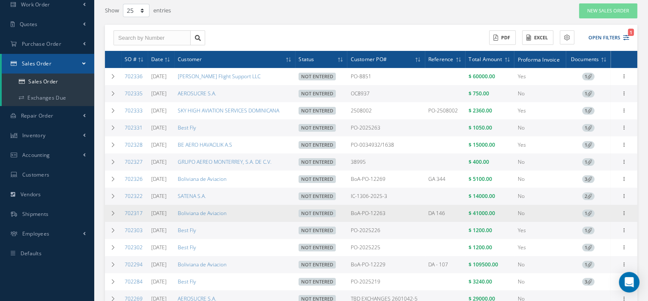
click at [584, 218] on span "1" at bounding box center [588, 214] width 12 height 8
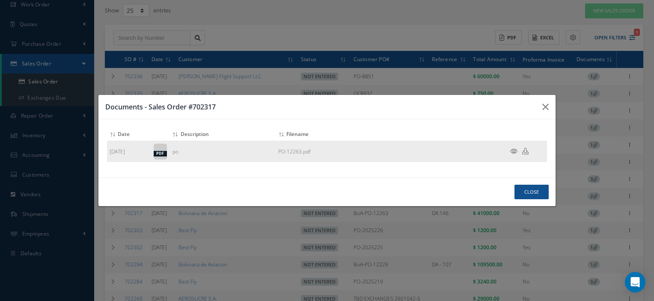
click at [513, 150] on icon at bounding box center [513, 151] width 7 height 6
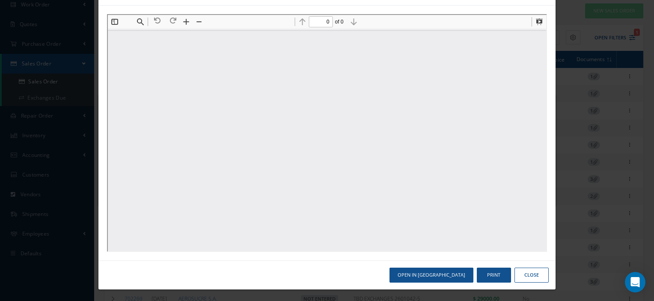
scroll to position [0, 0]
type input "1"
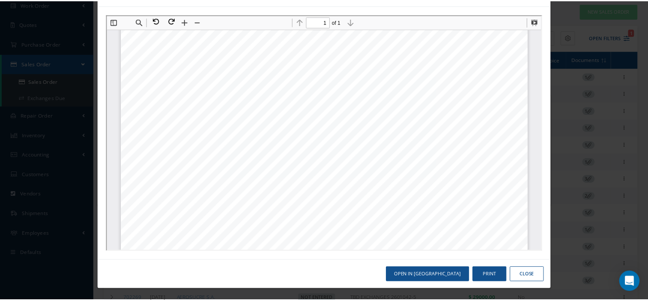
scroll to position [66, 0]
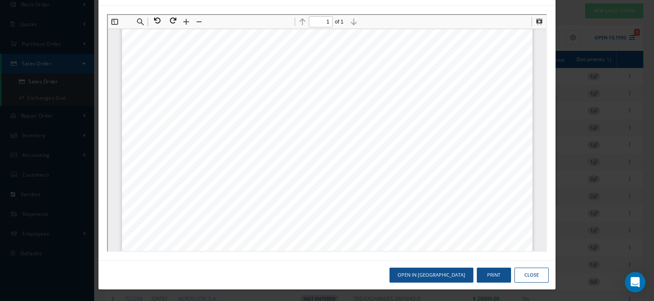
click at [519, 272] on button "Close" at bounding box center [532, 275] width 34 height 15
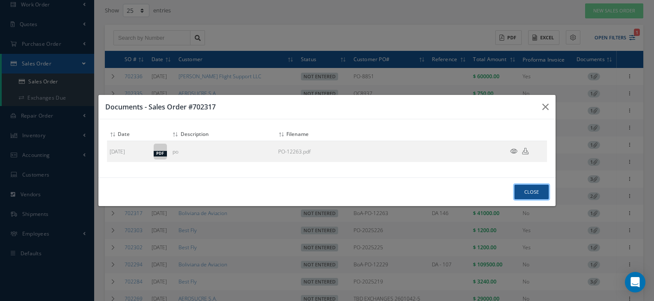
click at [536, 189] on button "Close" at bounding box center [532, 192] width 34 height 15
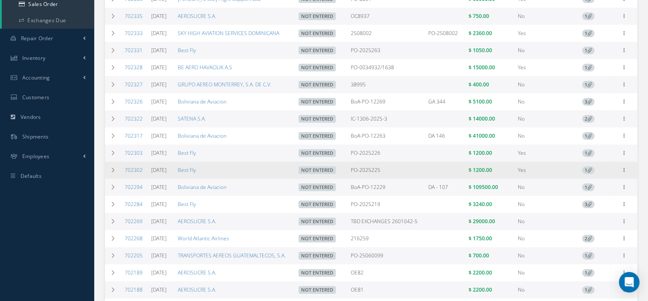
scroll to position [0, 0]
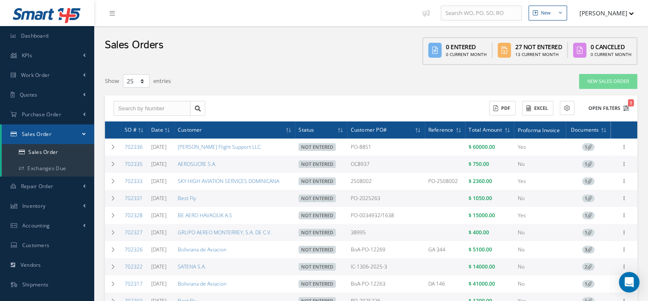
click at [606, 106] on button "Open Filters 1" at bounding box center [605, 108] width 48 height 14
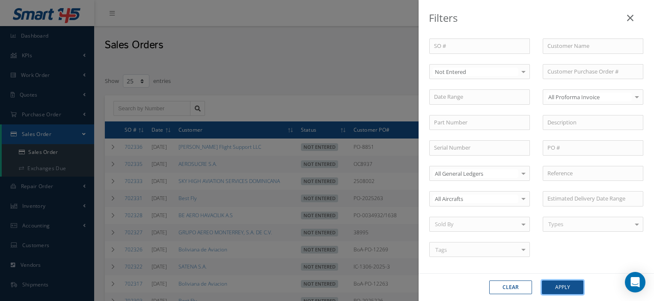
click at [564, 290] on button "Apply" at bounding box center [563, 288] width 42 height 14
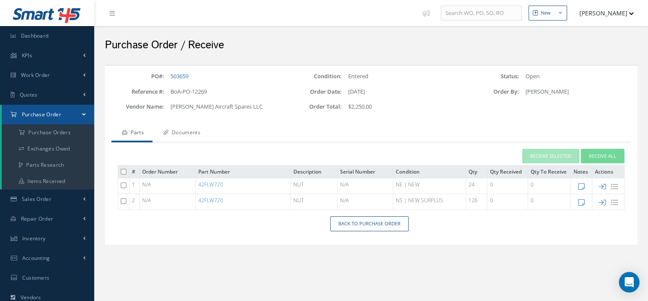
click at [193, 133] on link "Documents" at bounding box center [180, 134] width 57 height 18
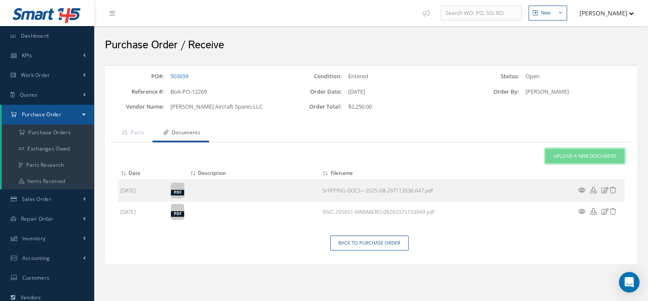
click at [561, 154] on span "Upload a New Document" at bounding box center [584, 156] width 63 height 7
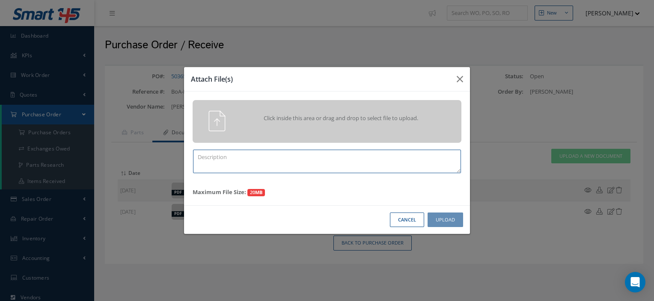
click at [281, 153] on textarea at bounding box center [327, 162] width 268 height 24
type textarea "CERTS"
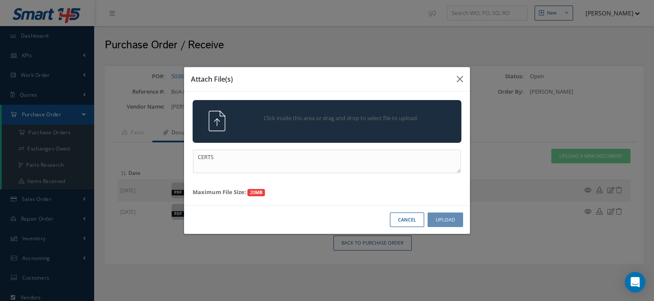
click at [266, 110] on div "Click inside this area or drag and drop to select file to upload." at bounding box center [327, 121] width 269 height 43
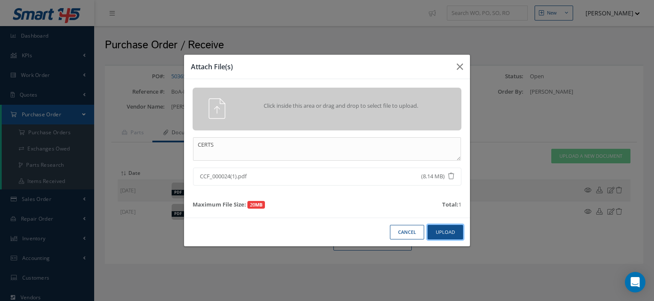
click at [443, 233] on button "Upload" at bounding box center [446, 232] width 36 height 15
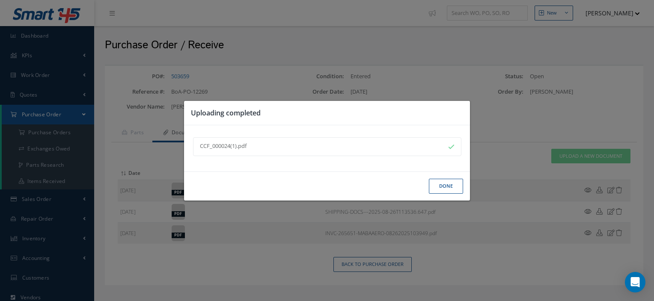
click at [442, 188] on button "Done" at bounding box center [446, 186] width 34 height 15
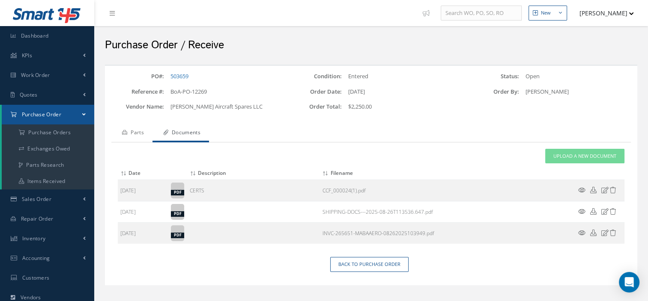
click at [138, 134] on link "Parts" at bounding box center [131, 134] width 41 height 18
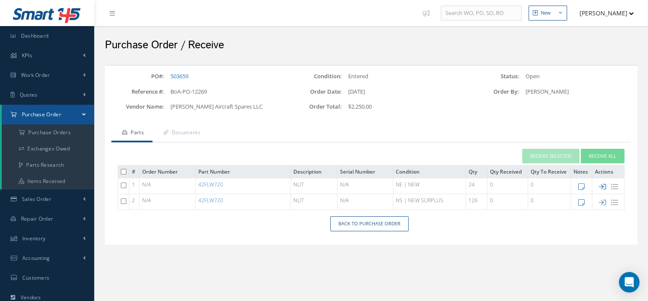
click at [604, 185] on icon at bounding box center [602, 186] width 7 height 7
type input "[DATE]"
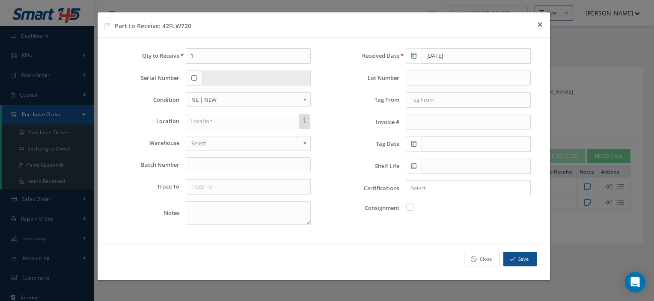
click at [476, 259] on icon at bounding box center [474, 260] width 6 height 6
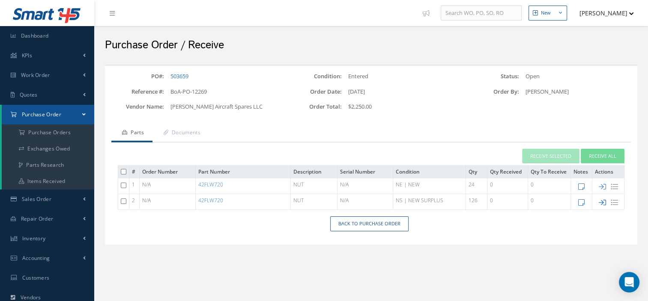
click at [602, 201] on icon at bounding box center [602, 202] width 7 height 7
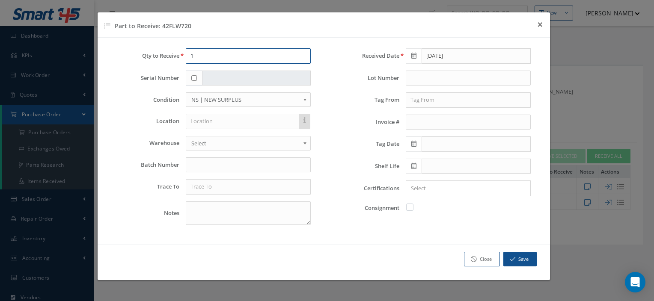
click at [240, 61] on input "1" at bounding box center [248, 55] width 125 height 15
type input "126"
click at [201, 187] on input "text" at bounding box center [248, 186] width 125 height 15
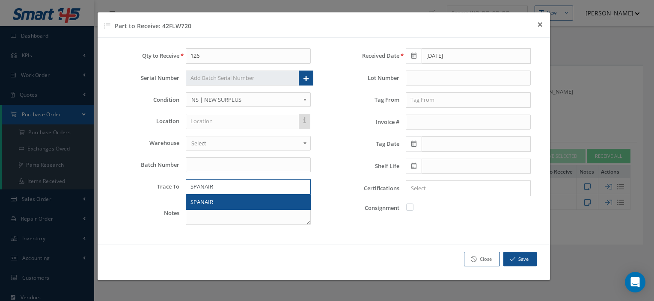
type input "SPANAIR"
click at [203, 200] on span "SPANAIR" at bounding box center [202, 202] width 23 height 8
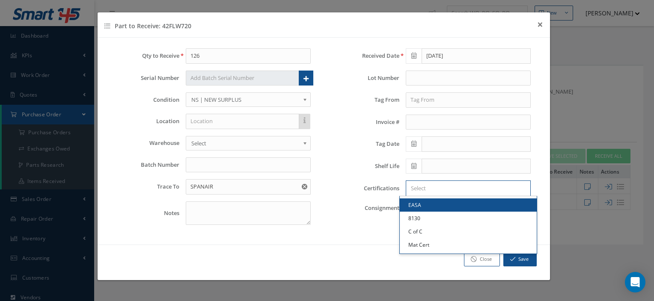
click at [424, 189] on input "Search for option" at bounding box center [466, 188] width 119 height 9
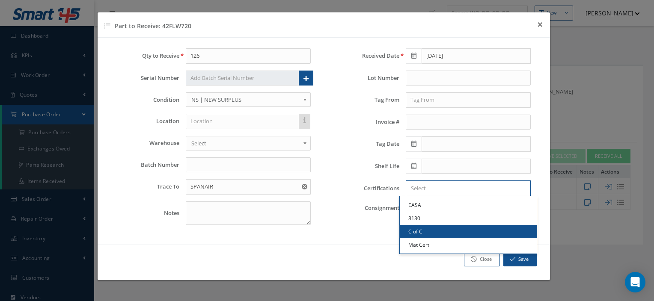
click at [416, 227] on link "C of C" at bounding box center [468, 231] width 137 height 13
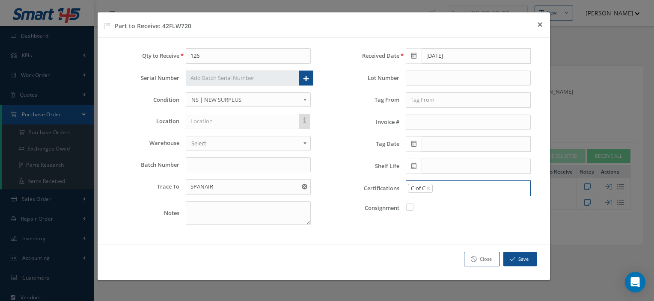
click at [461, 184] on input "Search for option" at bounding box center [480, 188] width 92 height 9
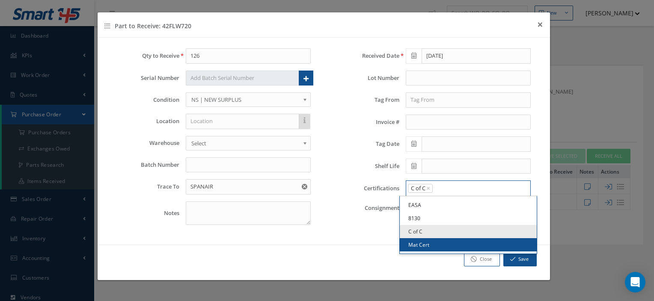
click at [429, 243] on link "Mat Cert" at bounding box center [468, 245] width 137 height 13
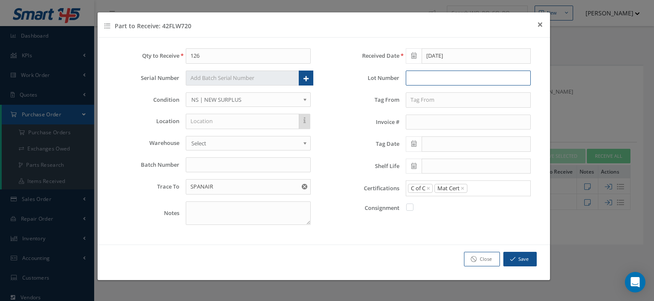
click at [415, 82] on input "text" at bounding box center [468, 78] width 125 height 15
type input "J000091461-0000"
click at [519, 256] on button "Save" at bounding box center [520, 259] width 33 height 15
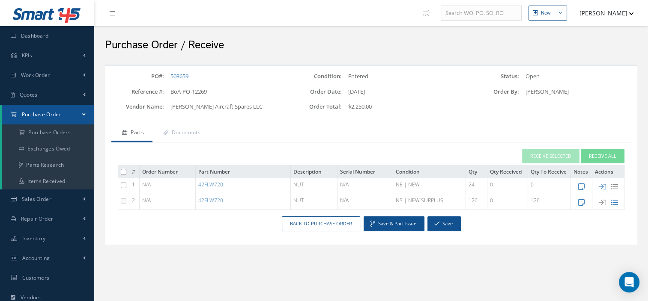
click at [602, 202] on icon at bounding box center [602, 202] width 7 height 7
click at [601, 187] on icon at bounding box center [602, 186] width 7 height 7
type input "1"
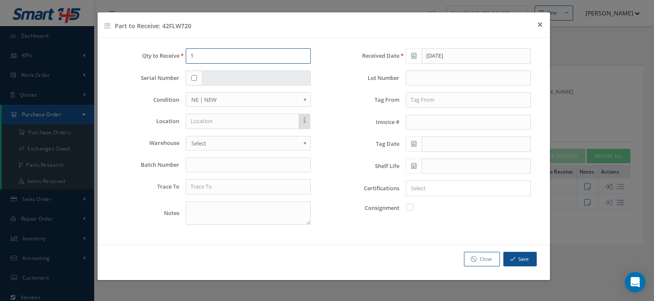
drag, startPoint x: 209, startPoint y: 55, endPoint x: 136, endPoint y: 54, distance: 72.8
click at [136, 54] on div "Qty to Receive 1" at bounding box center [213, 55] width 207 height 15
click at [495, 259] on link "Close" at bounding box center [482, 259] width 36 height 15
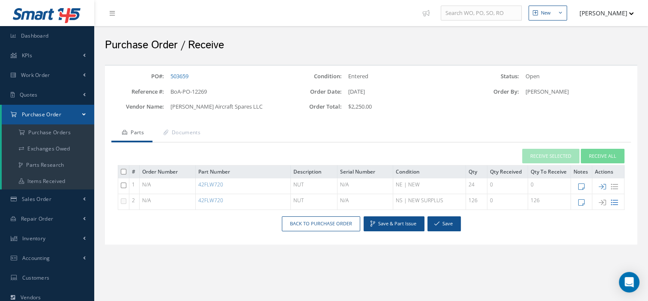
click at [615, 200] on icon at bounding box center [614, 202] width 7 height 7
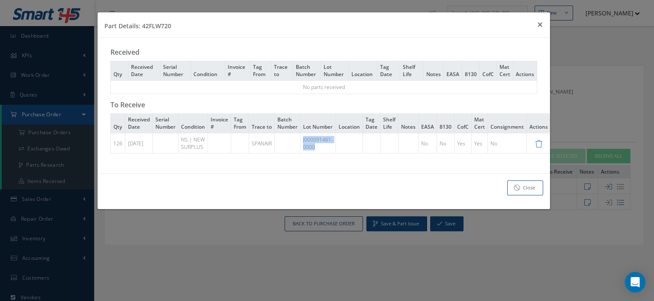
drag, startPoint x: 329, startPoint y: 151, endPoint x: 301, endPoint y: 139, distance: 30.3
click at [301, 94] on tr "126 08/29/2025 NS | NEW SURPLUS SPANAIR J000091461-0000 No No Yes Yes No" at bounding box center [323, 87] width 427 height 13
copy tr "J000091461-0000"
click at [541, 145] on icon at bounding box center [538, 143] width 7 height 7
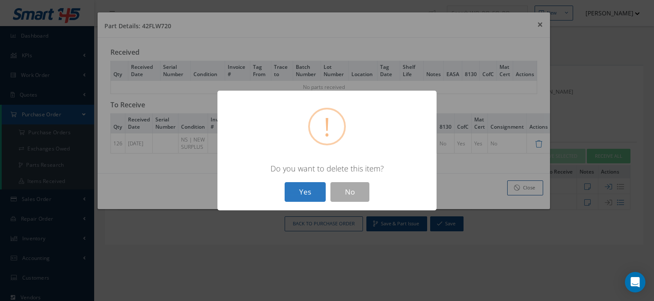
click at [298, 194] on button "Yes" at bounding box center [305, 192] width 41 height 20
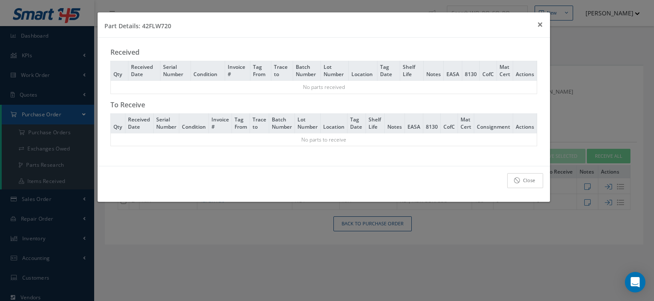
click at [536, 178] on link "Close" at bounding box center [525, 180] width 36 height 15
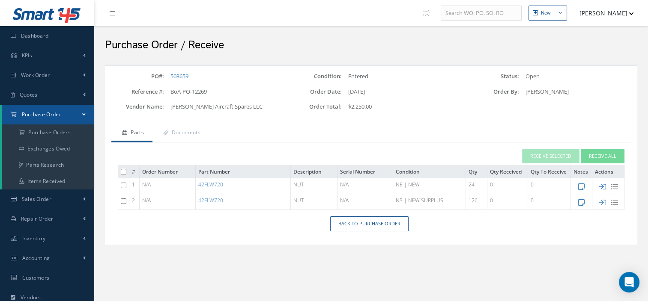
click at [603, 185] on icon at bounding box center [602, 186] width 7 height 7
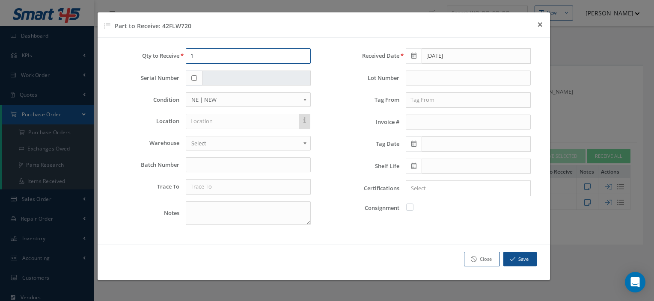
drag, startPoint x: 201, startPoint y: 57, endPoint x: 134, endPoint y: 51, distance: 67.9
click at [134, 51] on div "Qty to Receive 1" at bounding box center [213, 55] width 207 height 15
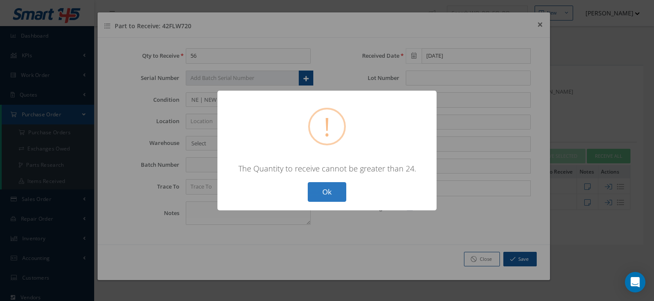
drag, startPoint x: 320, startPoint y: 185, endPoint x: 311, endPoint y: 200, distance: 17.7
click at [311, 200] on button "Ok" at bounding box center [327, 192] width 39 height 20
type input "24"
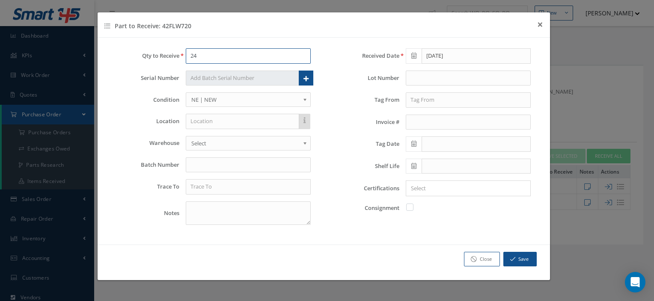
drag, startPoint x: 211, startPoint y: 56, endPoint x: 150, endPoint y: 54, distance: 60.4
click at [150, 54] on div "Qty to Receive 24" at bounding box center [213, 55] width 207 height 15
click at [196, 164] on input "text" at bounding box center [248, 165] width 125 height 15
paste input "J000091461-0000"
click at [196, 164] on input "J000091461-0000" at bounding box center [248, 165] width 125 height 15
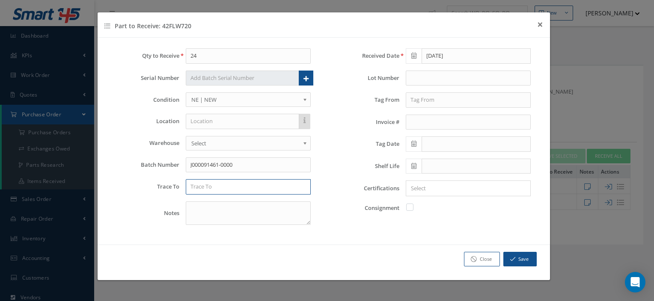
type input "J000091461-0000"
click at [210, 184] on input "text" at bounding box center [248, 186] width 125 height 15
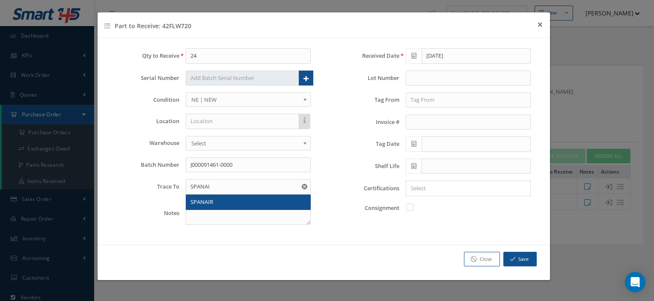
click at [207, 204] on span "SPANAIR" at bounding box center [202, 202] width 23 height 8
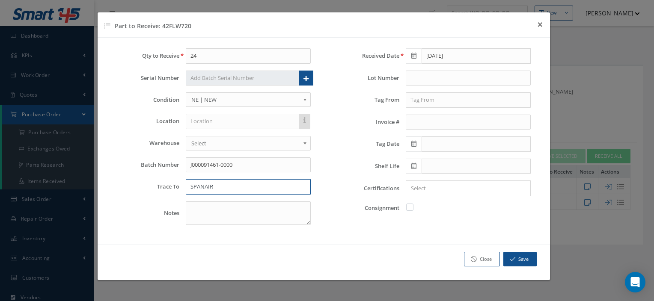
drag, startPoint x: 220, startPoint y: 187, endPoint x: 145, endPoint y: 185, distance: 74.5
click at [145, 185] on div "Trace To SPANAIR" at bounding box center [213, 186] width 207 height 15
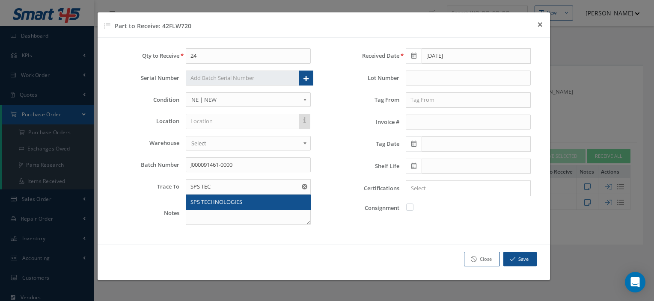
click at [206, 199] on span "SPS TECHNOLOGIES" at bounding box center [217, 202] width 52 height 8
type input "SPS TECHNOLOGIES"
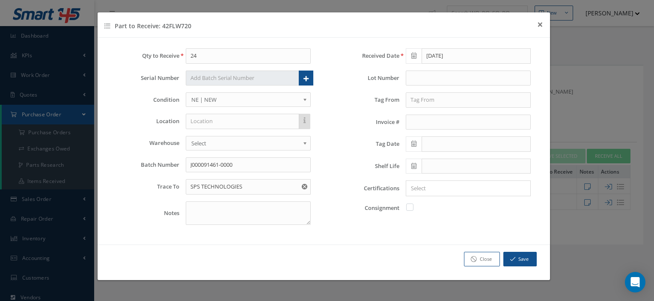
click at [468, 188] on input "Search for option" at bounding box center [466, 188] width 119 height 9
click at [453, 185] on input "Search for option" at bounding box center [480, 188] width 92 height 9
click at [432, 243] on link "Mat Cert" at bounding box center [468, 245] width 137 height 13
click at [518, 256] on button "Save" at bounding box center [520, 259] width 33 height 15
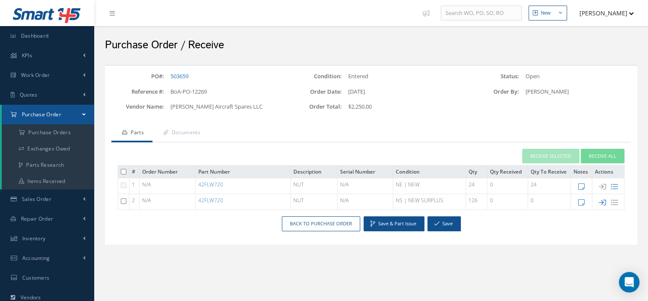
click at [604, 200] on icon at bounding box center [602, 202] width 7 height 7
type input "1"
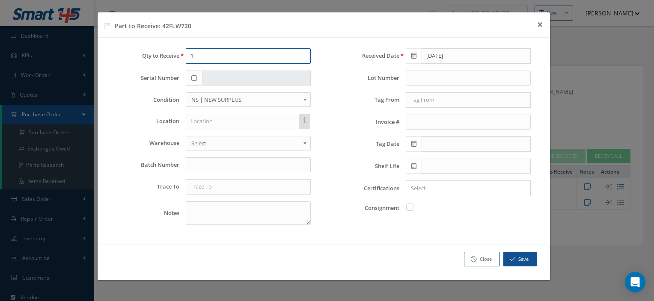
click at [260, 54] on input "1" at bounding box center [248, 55] width 125 height 15
type input "126"
click at [217, 184] on input "text" at bounding box center [248, 186] width 125 height 15
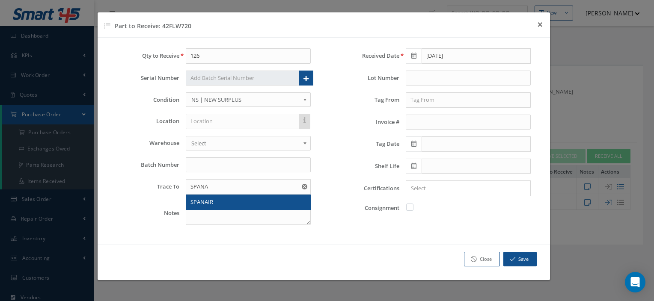
click at [209, 198] on div "SPANAIR" at bounding box center [249, 202] width 116 height 9
type input "SPANAIR"
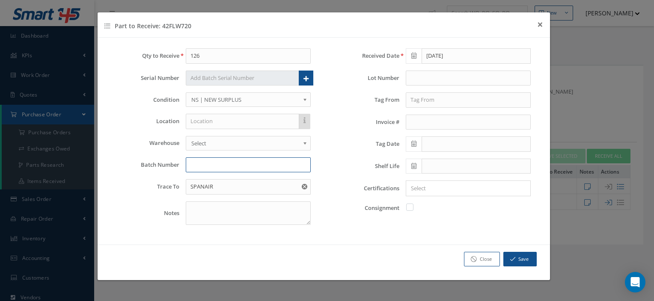
click at [209, 164] on input "text" at bounding box center [248, 165] width 125 height 15
type input "6473"
click at [522, 257] on button "Save" at bounding box center [520, 259] width 33 height 15
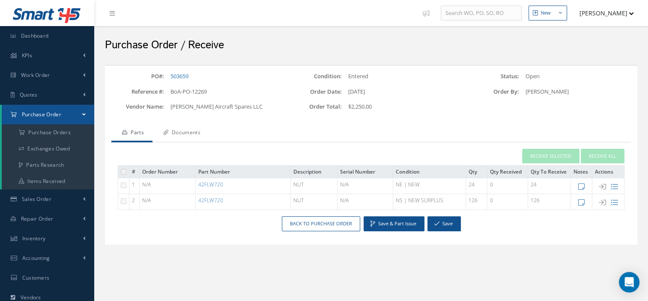
click at [190, 137] on link "Documents" at bounding box center [180, 134] width 57 height 18
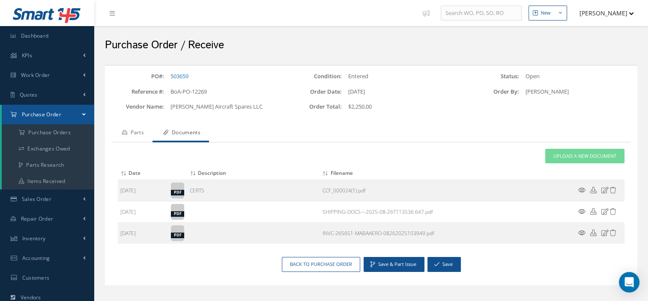
click at [145, 132] on link "Parts" at bounding box center [131, 134] width 41 height 18
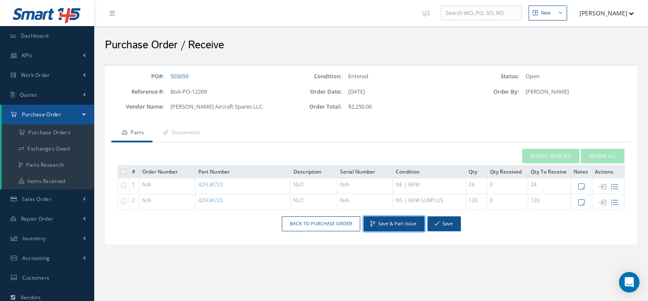
click at [409, 225] on button "Save & Part Issue" at bounding box center [394, 224] width 61 height 15
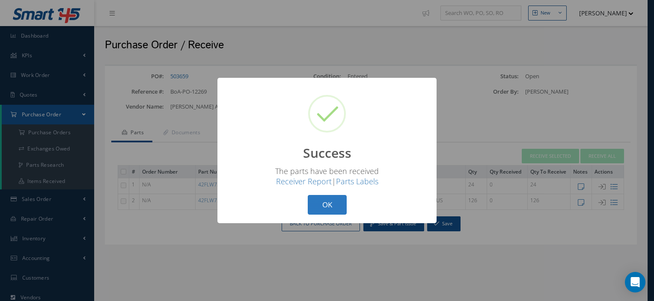
click at [315, 209] on button "OK" at bounding box center [327, 205] width 39 height 20
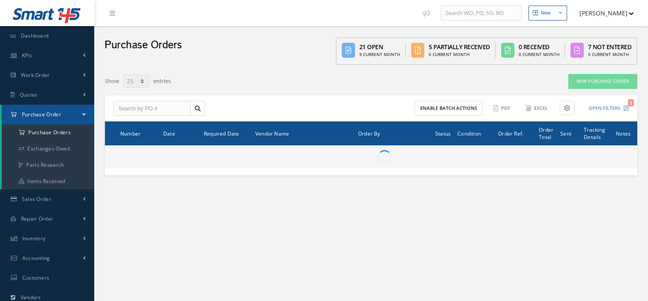
select select "25"
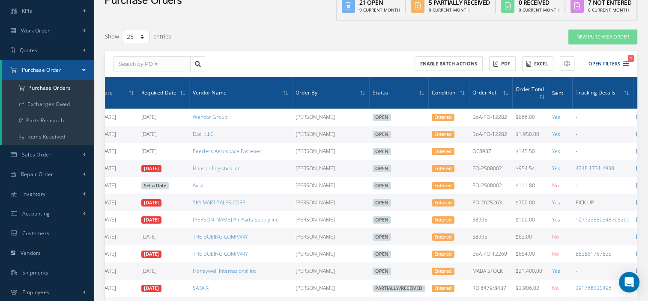
scroll to position [0, 70]
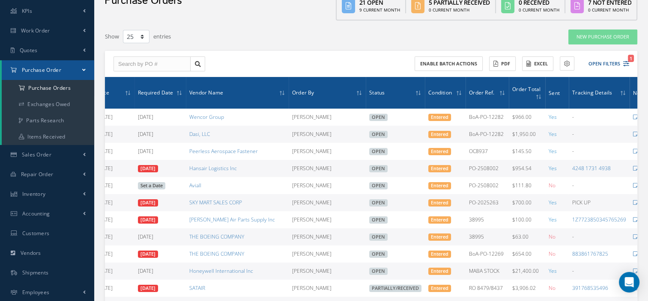
click at [421, 212] on td "Open" at bounding box center [395, 220] width 59 height 17
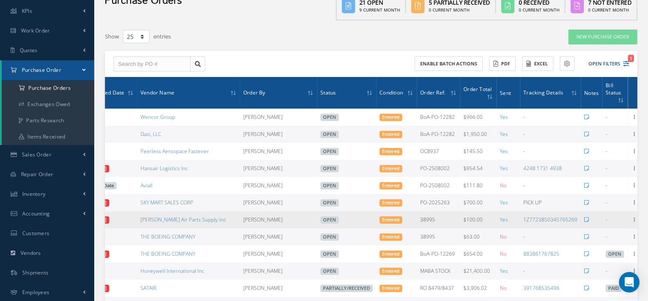
scroll to position [0, 120]
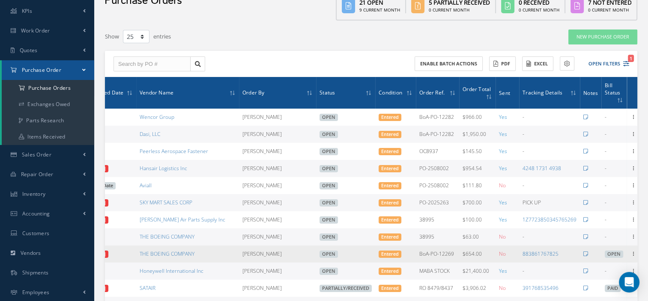
drag, startPoint x: 632, startPoint y: 255, endPoint x: 471, endPoint y: 254, distance: 160.6
click at [471, 254] on td "$654.00" at bounding box center [477, 254] width 36 height 17
click at [630, 255] on icon at bounding box center [633, 253] width 9 height 7
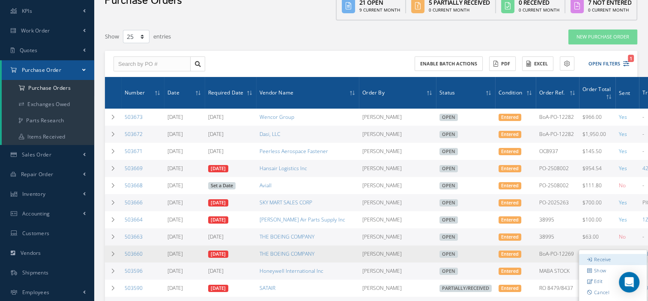
click at [600, 260] on link "Receive" at bounding box center [613, 259] width 68 height 11
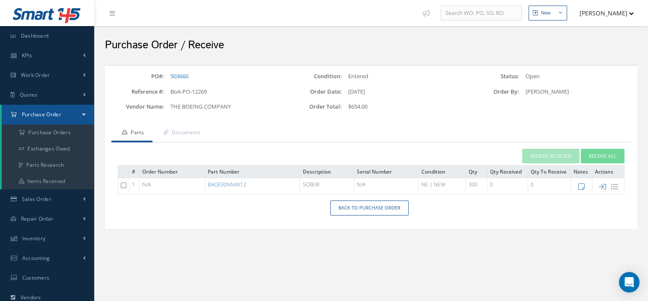
drag, startPoint x: 264, startPoint y: 185, endPoint x: 197, endPoint y: 190, distance: 67.4
click at [197, 190] on tr "1 N/A BACB30NN4K12 SCREW N/A NE | NEW 300 0 0" at bounding box center [371, 187] width 506 height 16
copy tr "BACB30NN4K12"
click at [601, 186] on icon at bounding box center [602, 186] width 7 height 7
type input "[DATE]"
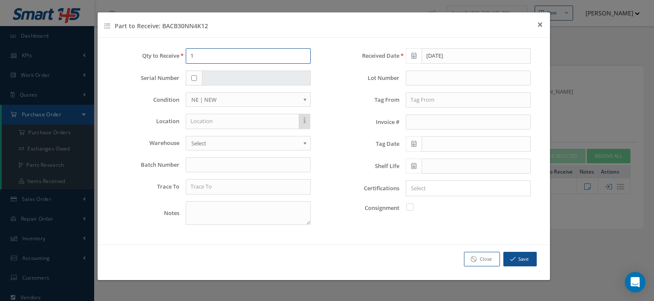
drag, startPoint x: 226, startPoint y: 60, endPoint x: 131, endPoint y: 57, distance: 95.6
click at [131, 57] on div "Qty to Receive 1" at bounding box center [213, 55] width 207 height 15
type input "300"
click at [198, 161] on input "text" at bounding box center [248, 165] width 125 height 15
type input "0000013160"
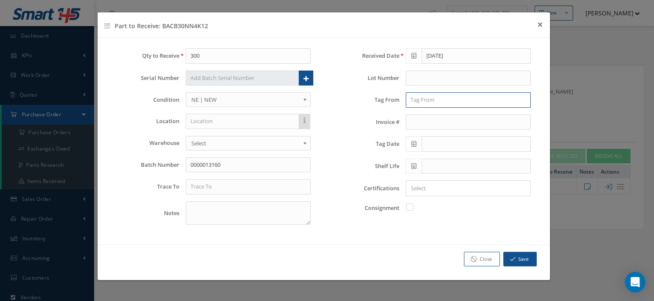
click at [424, 97] on input "text" at bounding box center [468, 99] width 125 height 15
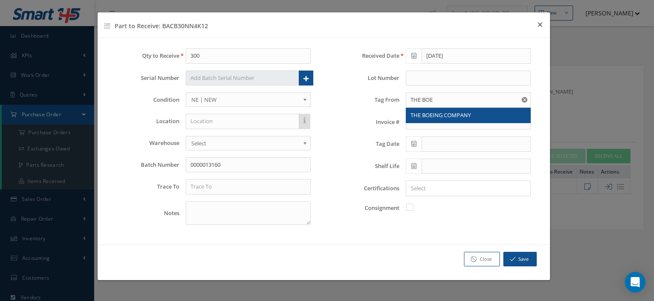
click at [439, 113] on span "THE BOEING COMPANY" at bounding box center [441, 115] width 60 height 8
type input "THE BOEING COMPANY"
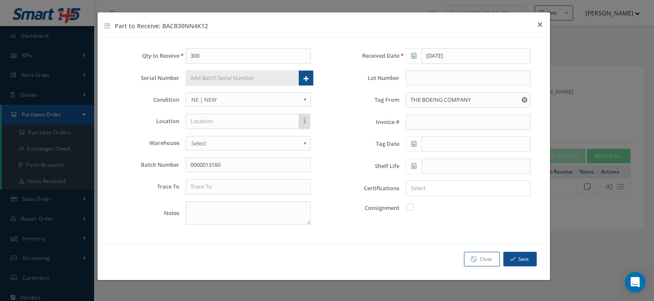
click at [415, 144] on icon at bounding box center [414, 144] width 5 height 6
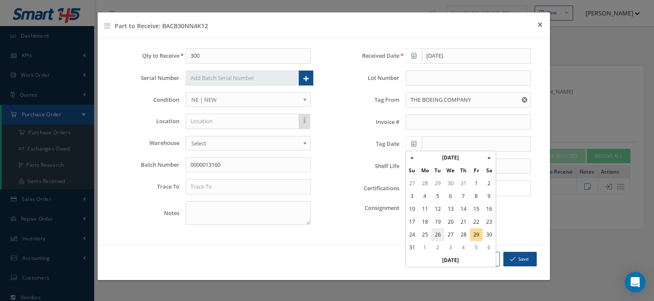
click at [440, 233] on td "26" at bounding box center [438, 235] width 13 height 13
type input "[DATE]"
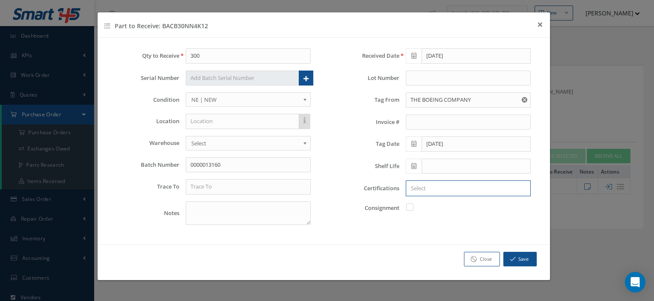
click at [433, 184] on input "Search for option" at bounding box center [466, 188] width 119 height 9
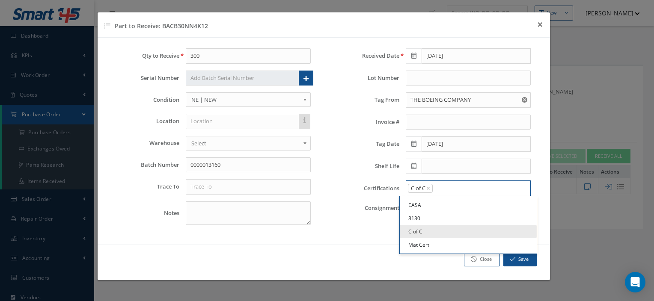
click at [451, 188] on input "Search for option" at bounding box center [480, 188] width 92 height 9
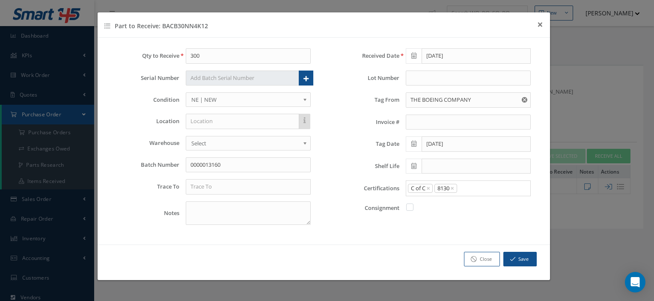
click at [434, 215] on link "8130" at bounding box center [468, 218] width 137 height 13
click at [471, 184] on input "Search for option" at bounding box center [492, 188] width 68 height 9
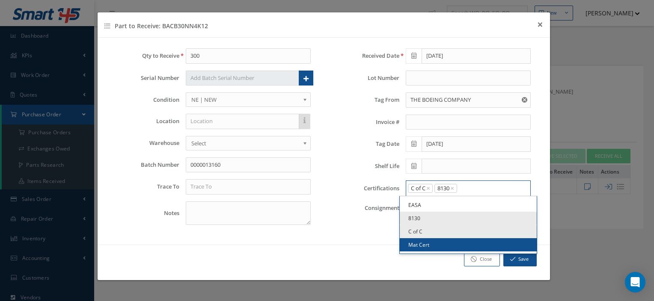
click at [413, 251] on ul "EASA 8130 C of C Mat Cert" at bounding box center [469, 225] width 138 height 58
click at [415, 244] on link "Mat Cert" at bounding box center [468, 245] width 137 height 13
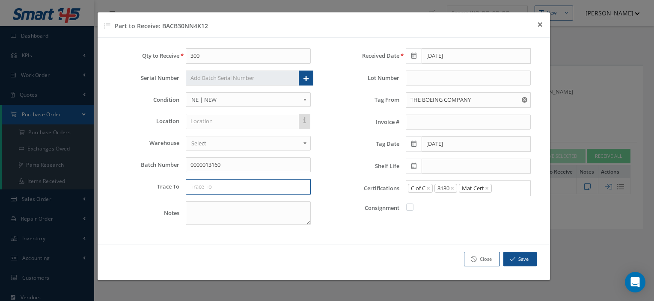
click at [272, 185] on input "text" at bounding box center [248, 186] width 125 height 15
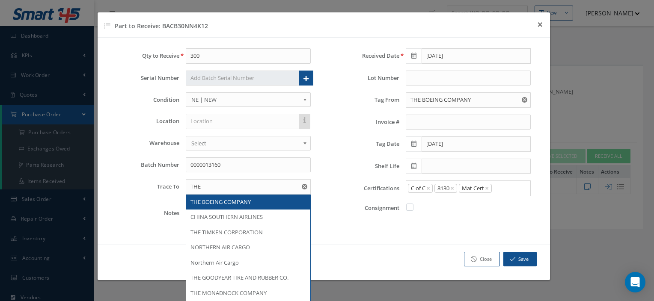
click at [255, 200] on div "THE BOEING COMPANY" at bounding box center [249, 202] width 116 height 9
type input "THE BOEING COMPANY"
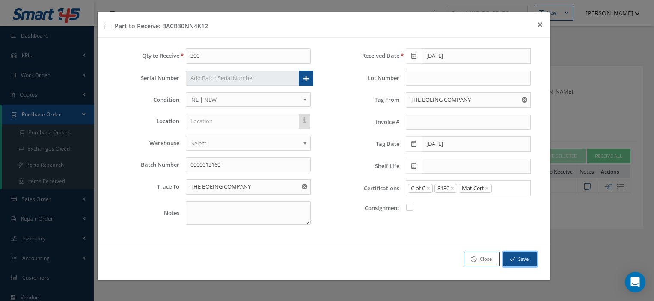
click at [511, 257] on icon "button" at bounding box center [512, 260] width 5 height 6
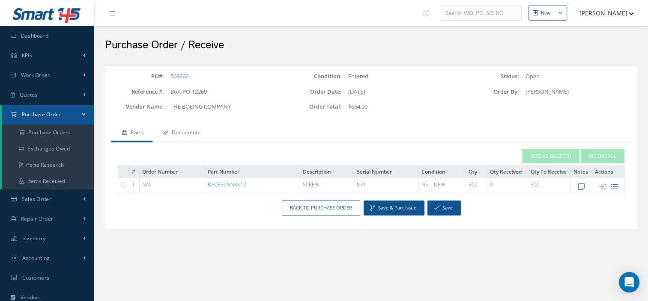
click at [191, 136] on link "Documents" at bounding box center [180, 134] width 57 height 18
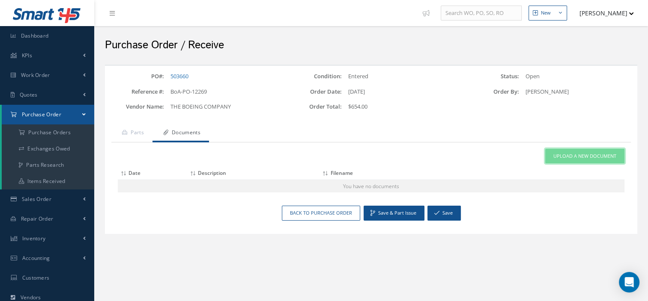
click at [574, 159] on span "Upload a New Document" at bounding box center [584, 156] width 63 height 7
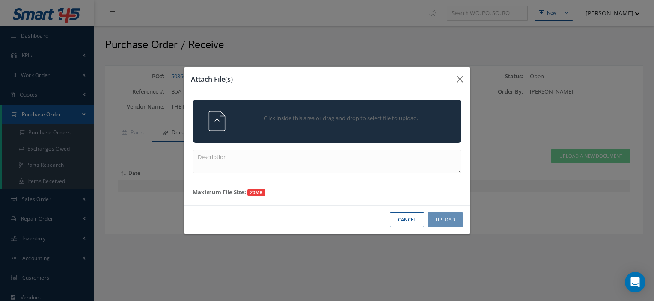
click at [336, 116] on span "Click inside this area or drag and drop to select file to upload." at bounding box center [341, 118] width 194 height 9
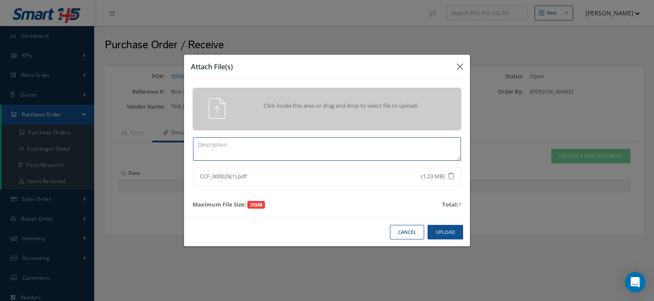
click at [269, 156] on textarea at bounding box center [327, 149] width 268 height 24
paste textarea "BACB30NN4K12"
type textarea "CERTS BACB30NN4K12"
click at [456, 238] on button "Upload" at bounding box center [446, 232] width 36 height 15
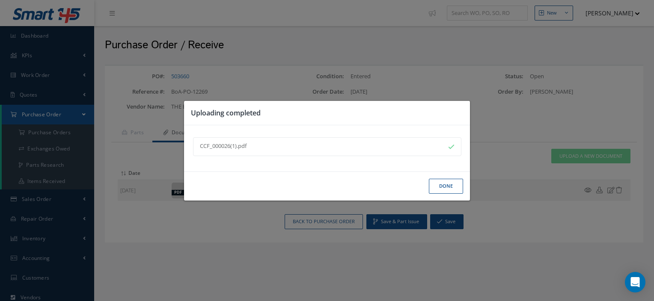
click at [442, 188] on button "Done" at bounding box center [446, 186] width 34 height 15
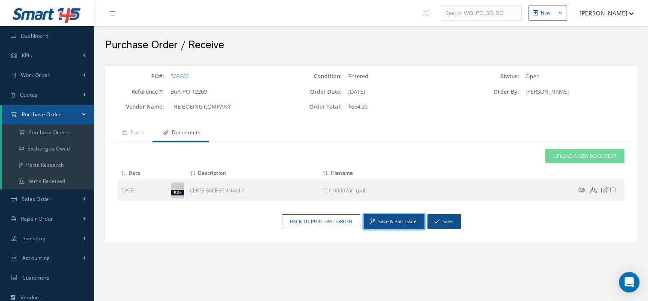
click at [399, 218] on button "Save & Part Issue" at bounding box center [394, 222] width 61 height 15
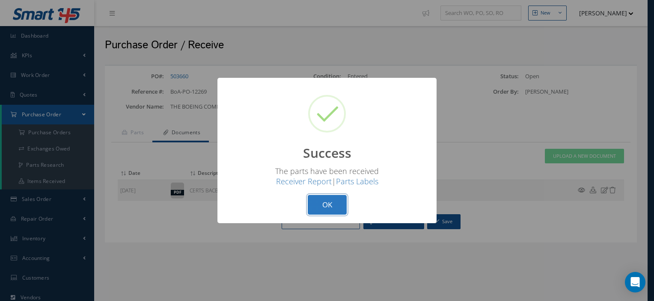
click at [325, 211] on button "OK" at bounding box center [327, 205] width 39 height 20
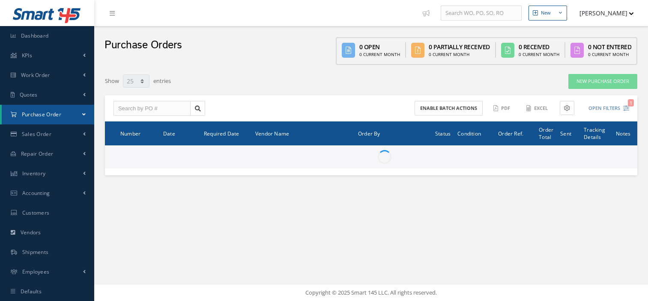
select select "25"
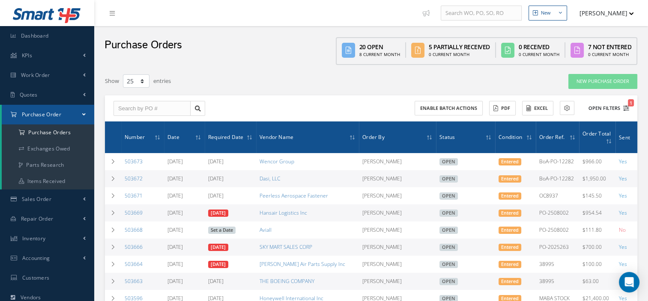
click at [608, 110] on button "Open Filters 1" at bounding box center [605, 108] width 48 height 14
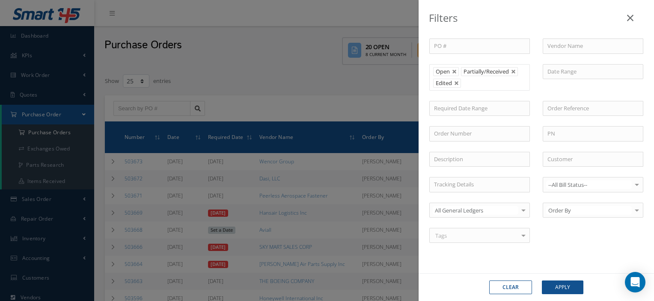
click at [508, 286] on button "Clear" at bounding box center [510, 288] width 43 height 14
type input "All Status"
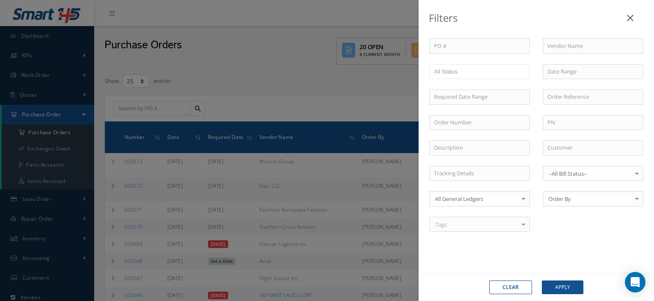
click at [519, 287] on button "Clear" at bounding box center [510, 288] width 43 height 14
click at [558, 289] on button "Apply" at bounding box center [563, 288] width 42 height 14
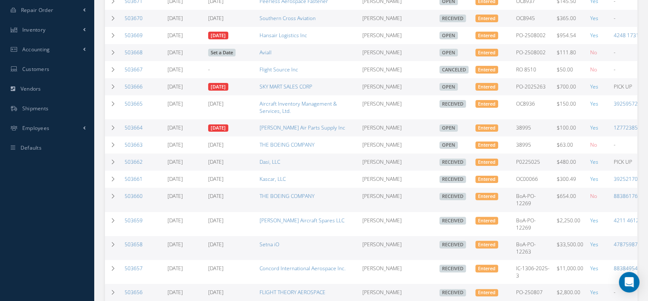
scroll to position [210, 0]
